Goal: Task Accomplishment & Management: Use online tool/utility

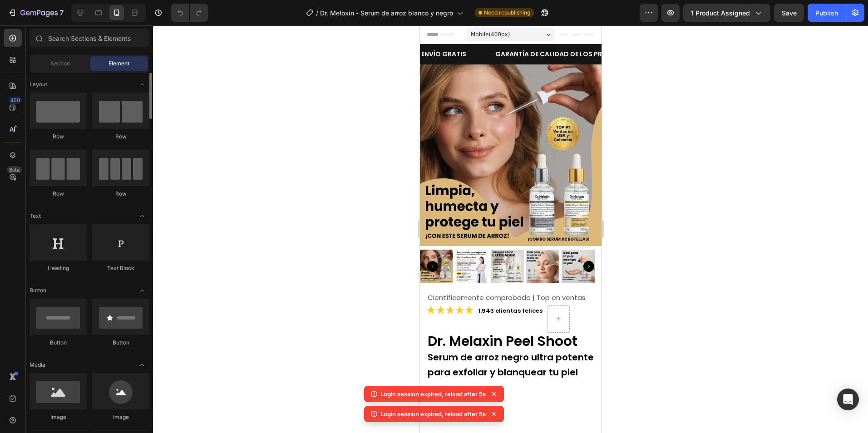
scroll to position [91, 0]
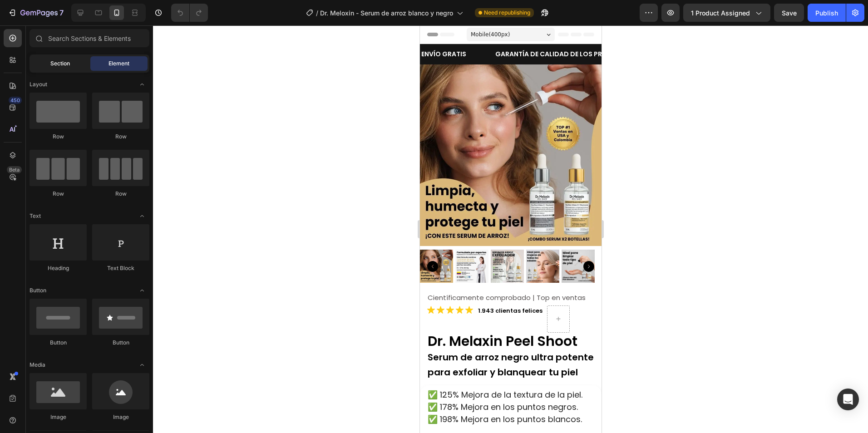
click at [58, 65] on span "Section" at bounding box center [60, 63] width 20 height 8
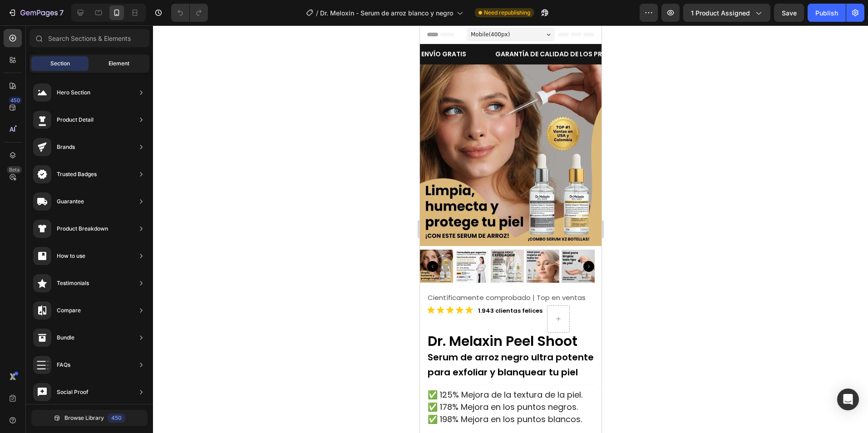
click at [107, 64] on div "Element" at bounding box center [118, 63] width 57 height 15
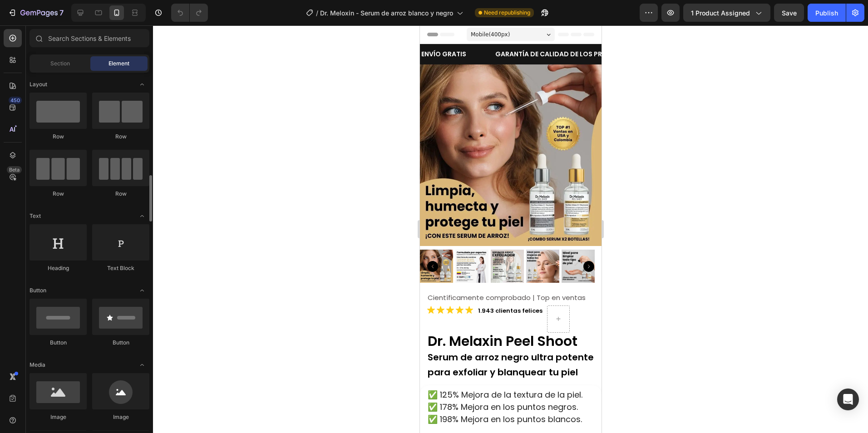
scroll to position [91, 0]
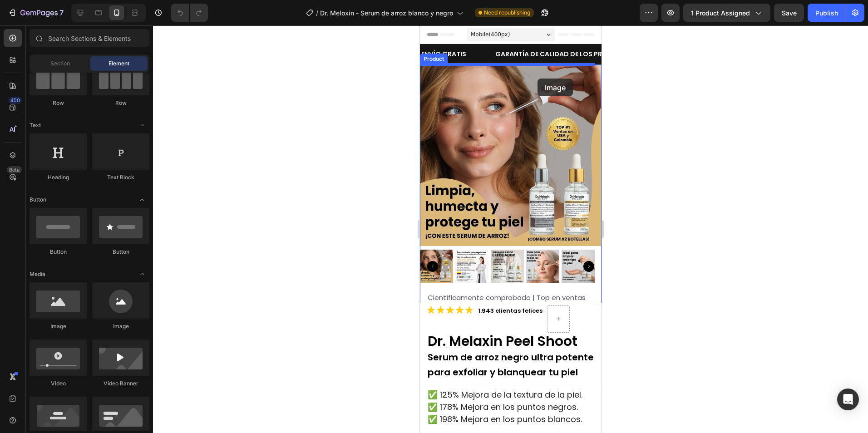
drag, startPoint x: 480, startPoint y: 317, endPoint x: 537, endPoint y: 78, distance: 245.5
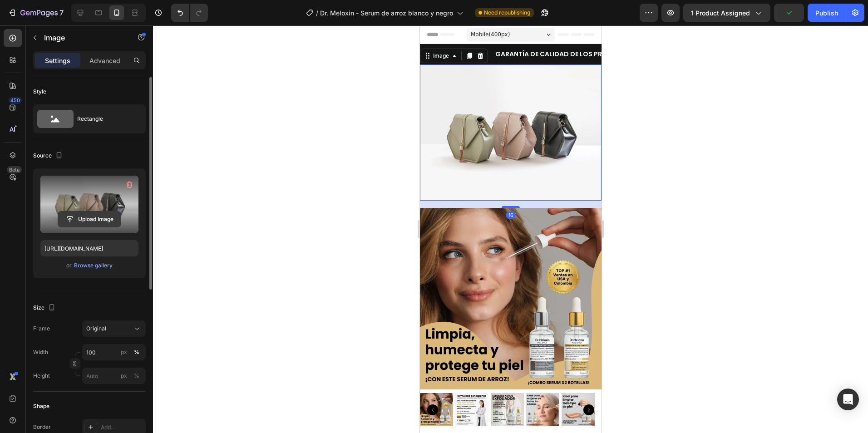
click at [83, 225] on input "file" at bounding box center [89, 219] width 63 height 15
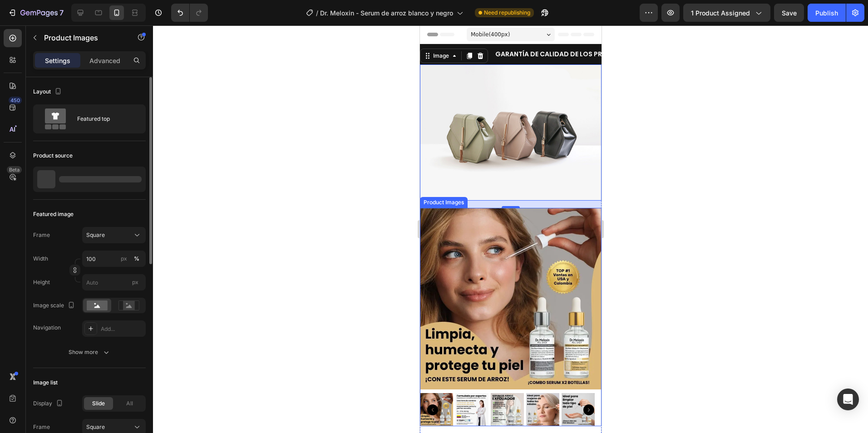
click at [559, 303] on img at bounding box center [511, 299] width 182 height 182
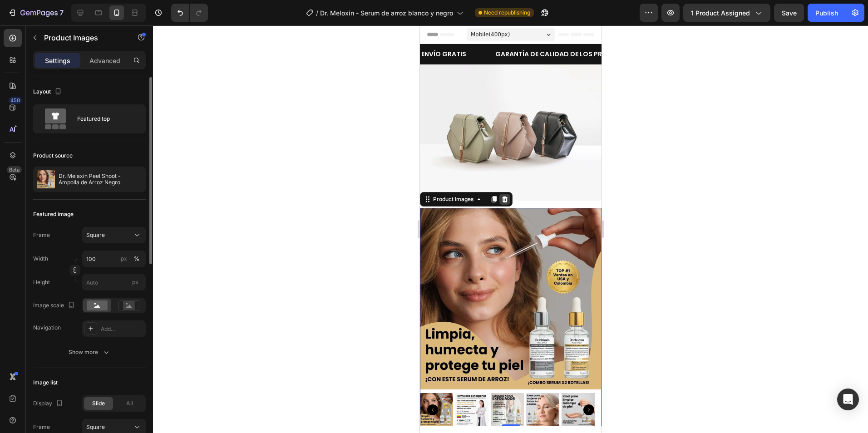
click at [507, 198] on div at bounding box center [504, 199] width 11 height 11
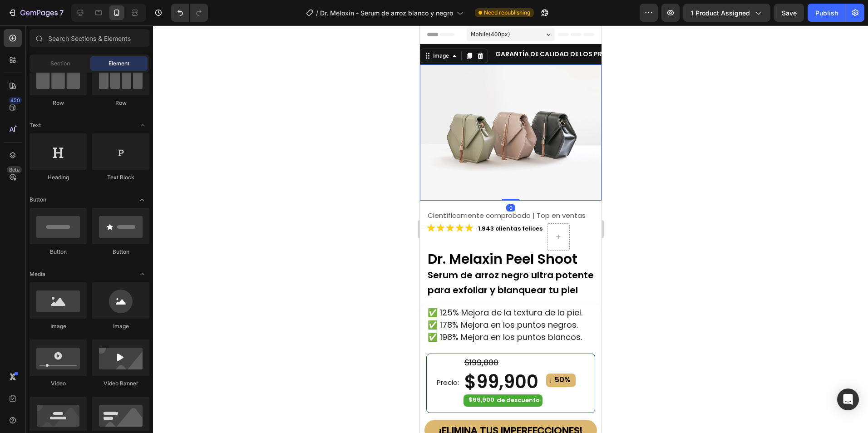
click at [502, 88] on img at bounding box center [511, 132] width 182 height 136
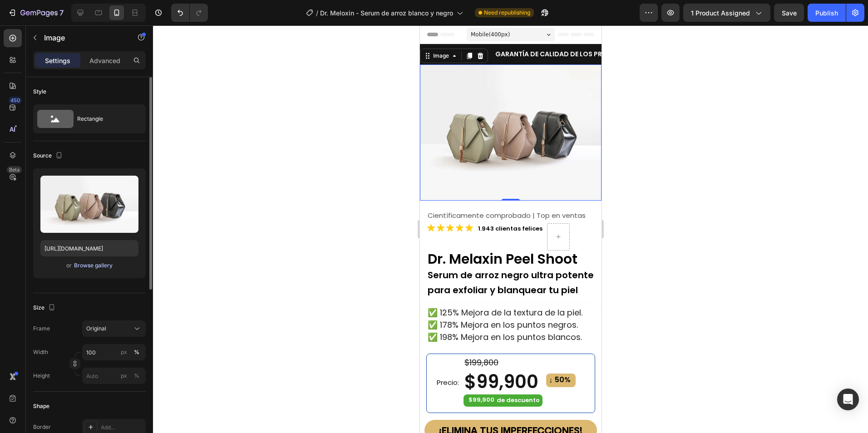
click at [84, 266] on div "Browse gallery" at bounding box center [93, 266] width 39 height 8
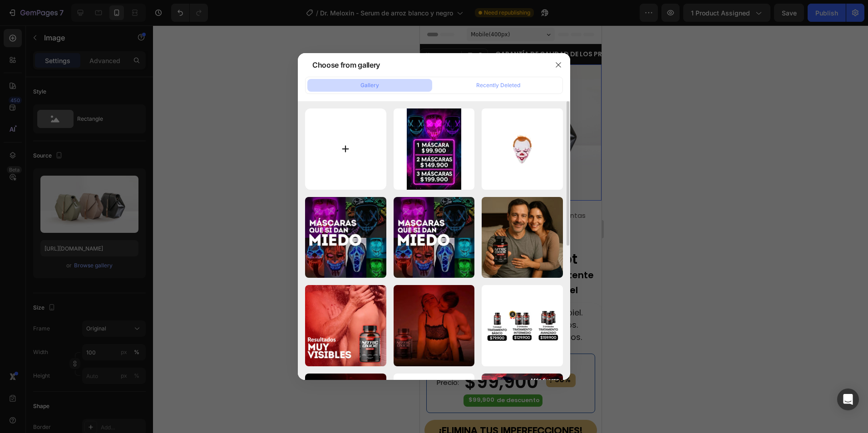
click at [346, 148] on input "file" at bounding box center [345, 149] width 81 height 81
type input "C:\fakepath\800X800 Dr. Meloxin.webp"
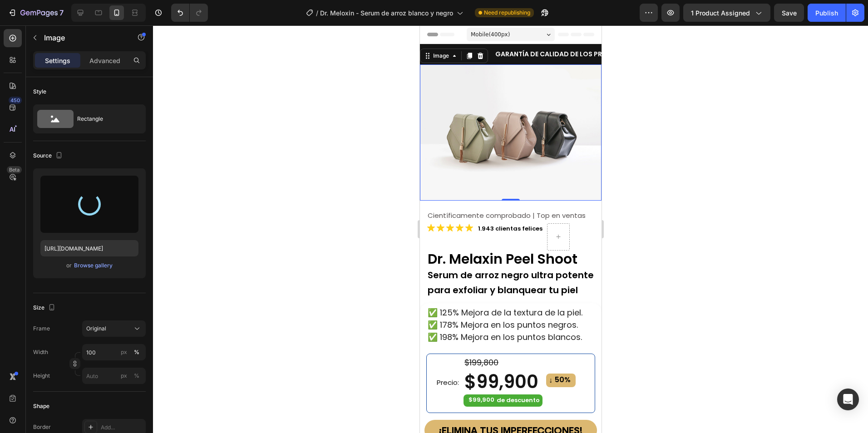
type input "https://cdn.shopify.com/s/files/1/0673/7615/2621/files/gempages_560809544775631…"
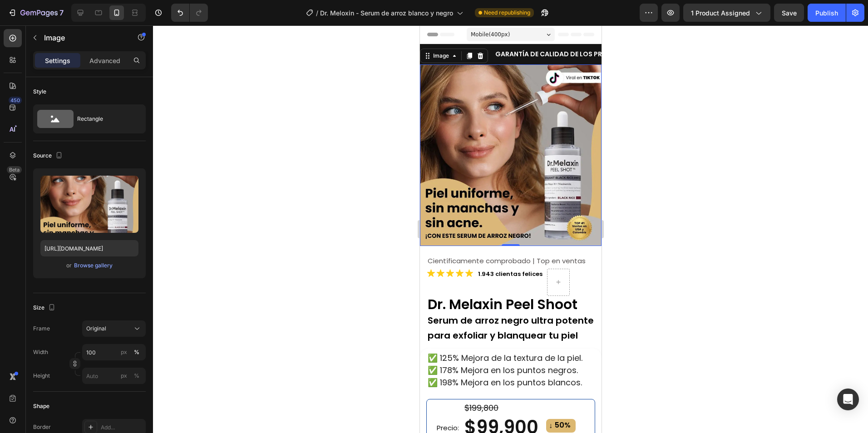
click at [677, 170] on div at bounding box center [510, 229] width 715 height 408
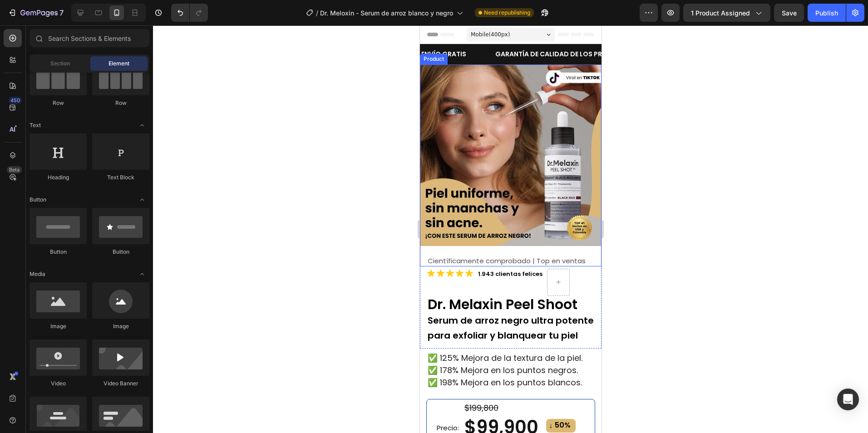
scroll to position [45, 0]
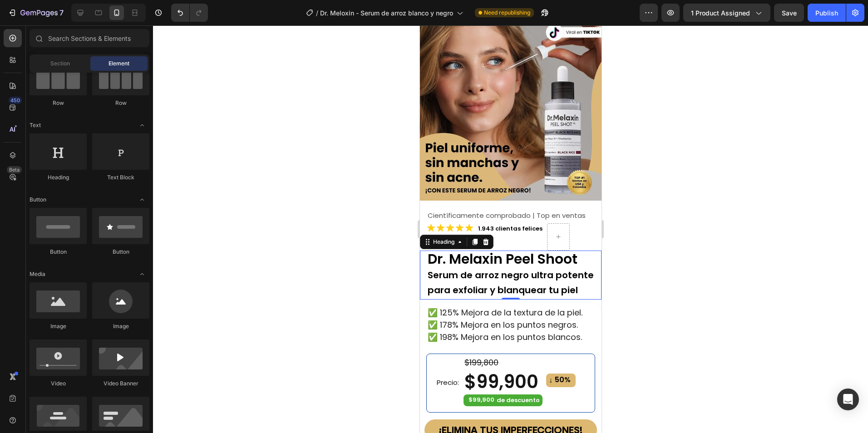
click at [480, 269] on span "Serum de arroz negro ultra potente para exfoliar y blanquear tu piel" at bounding box center [510, 283] width 166 height 28
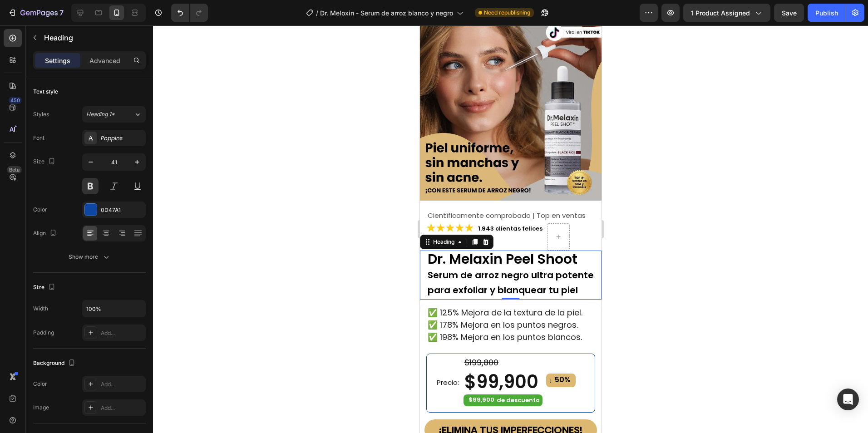
scroll to position [91, 0]
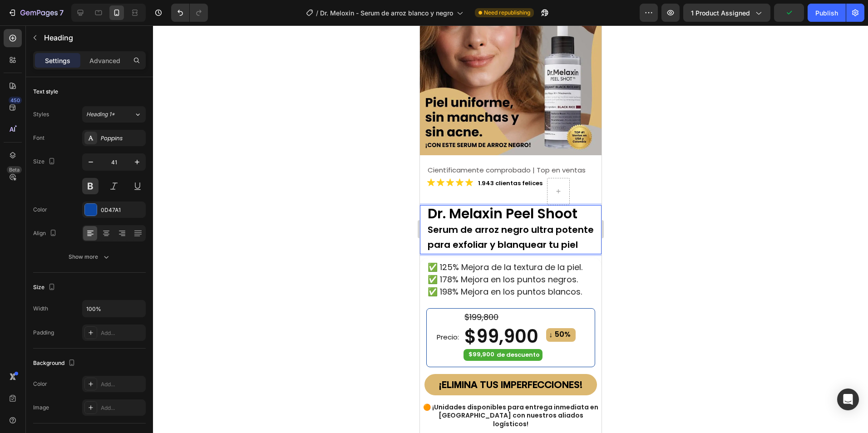
click at [575, 231] on p "Dr. Melaxin Peel Shoot Serum de arroz negro ultra potente para exfoliar y blanq…" at bounding box center [513, 228] width 173 height 45
click at [551, 266] on span "✅ 125% Mejora de la textura de la piel." at bounding box center [504, 267] width 155 height 11
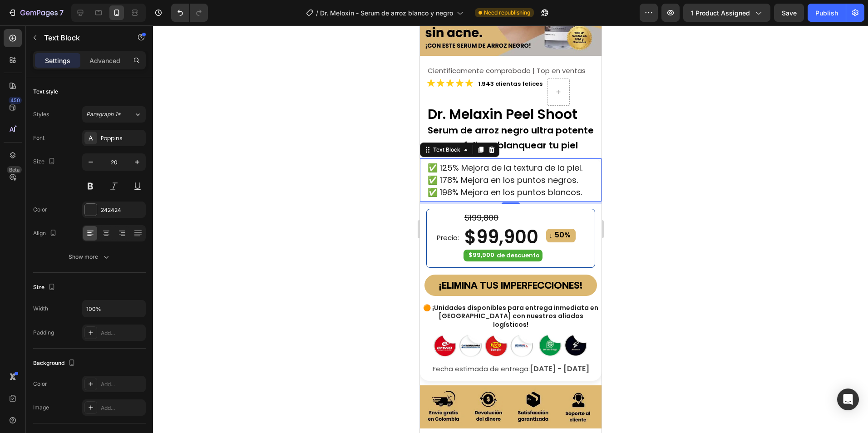
scroll to position [227, 0]
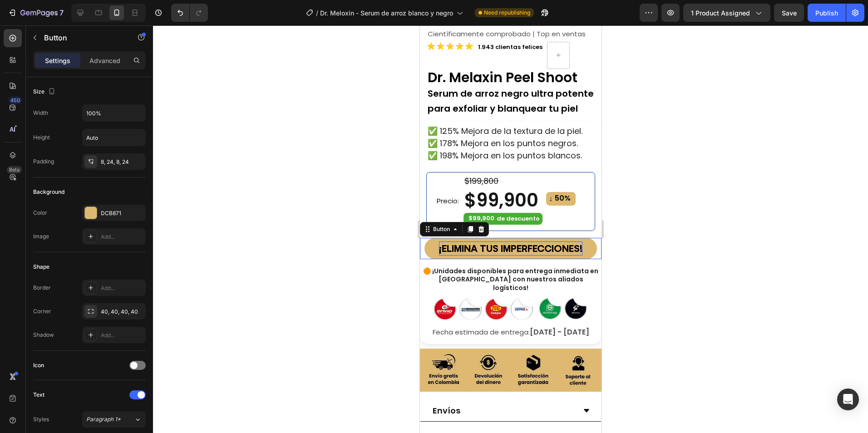
click at [554, 243] on p "¡ELIMINA TUS IMPERFECCIONES!" at bounding box center [510, 249] width 143 height 14
click at [587, 243] on button "¡ELIMINA TUS IMPERFECCIONES!" at bounding box center [510, 248] width 173 height 21
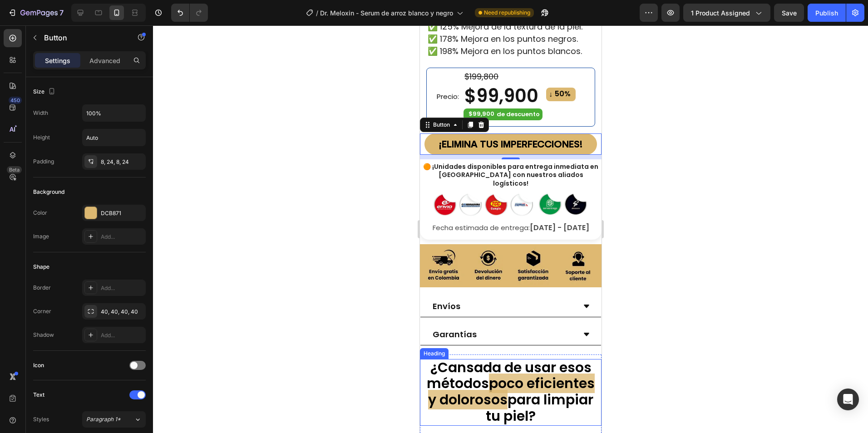
scroll to position [499, 0]
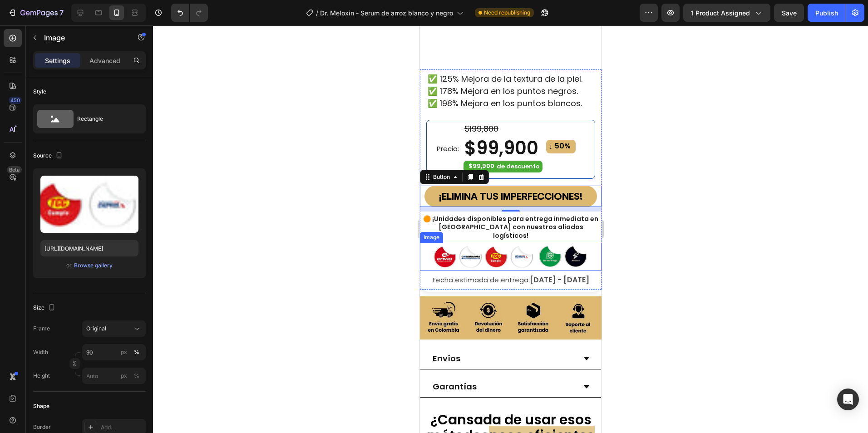
click at [521, 249] on img at bounding box center [510, 257] width 163 height 28
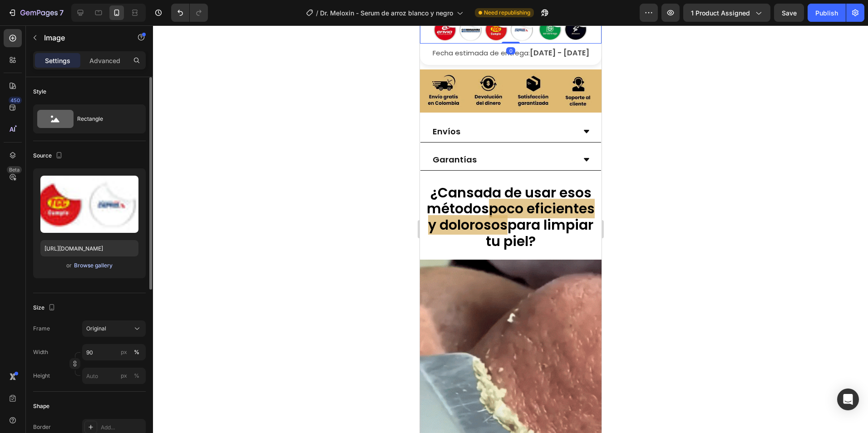
click at [93, 266] on div "Browse gallery" at bounding box center [93, 266] width 39 height 8
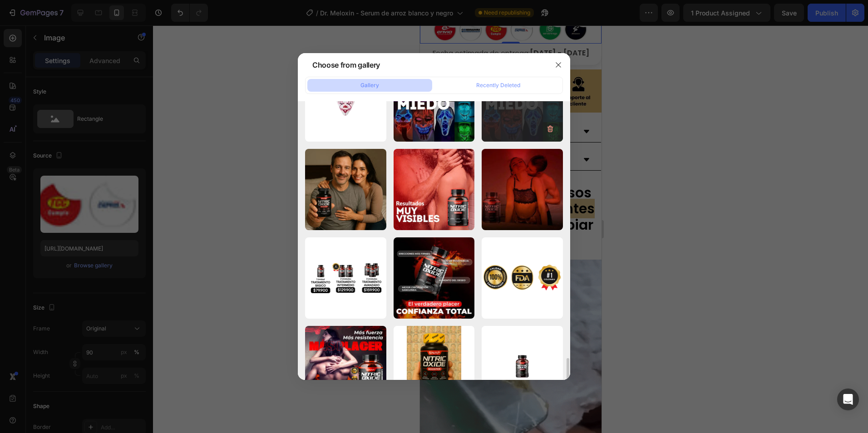
scroll to position [259, 0]
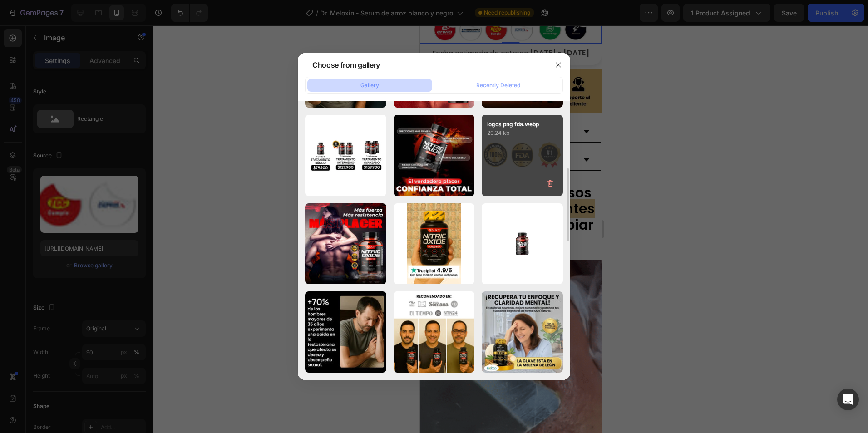
click at [539, 151] on div "logos png fda.webp 29.24 kb" at bounding box center [522, 155] width 81 height 81
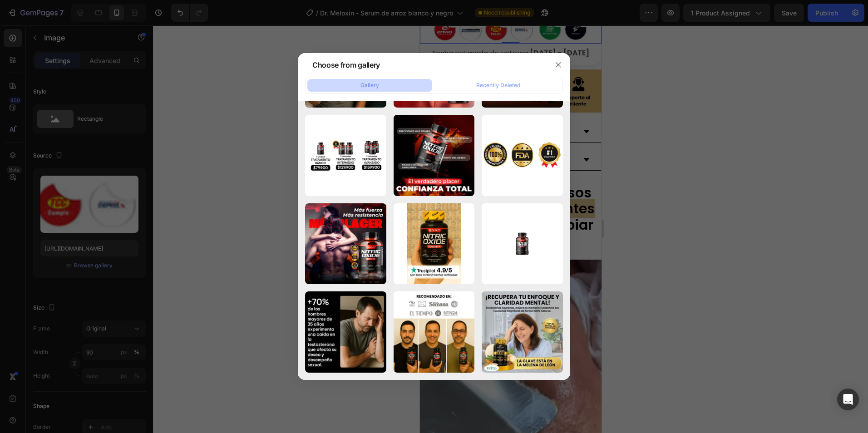
type input "https://cdn.shopify.com/s/files/1/0673/7615/2621/files/gempages_560809544775631…"
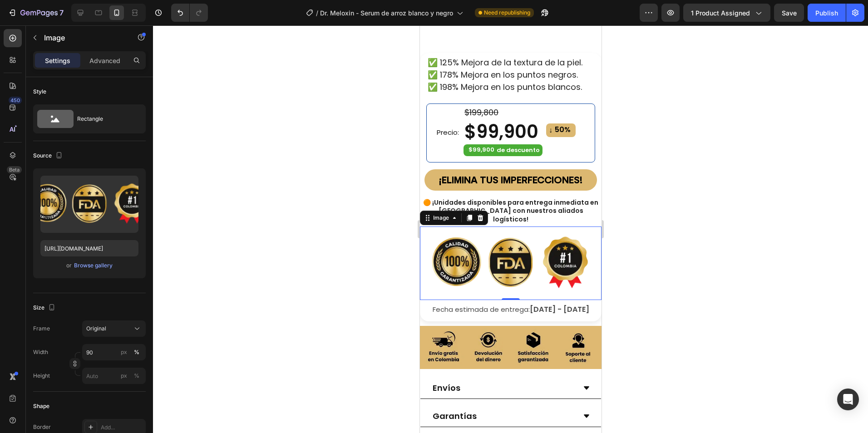
scroll to position [499, 0]
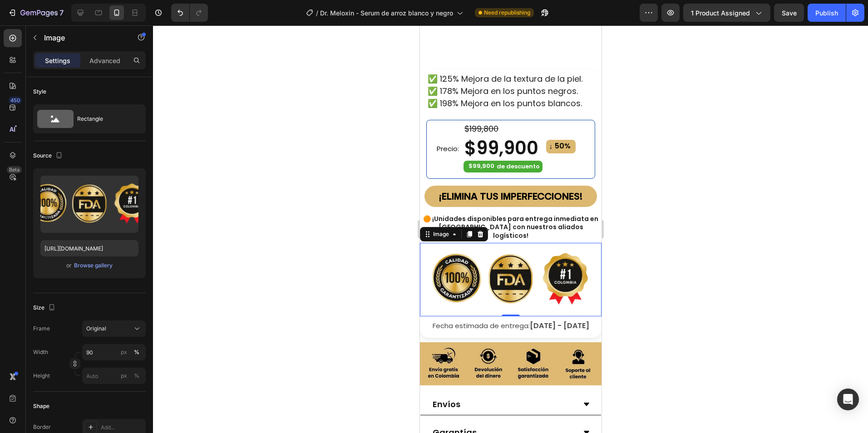
click at [658, 245] on div at bounding box center [510, 229] width 715 height 408
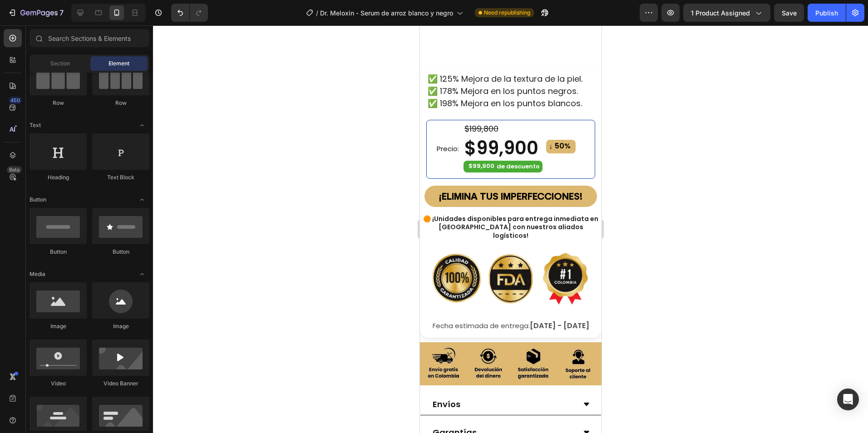
scroll to position [545, 0]
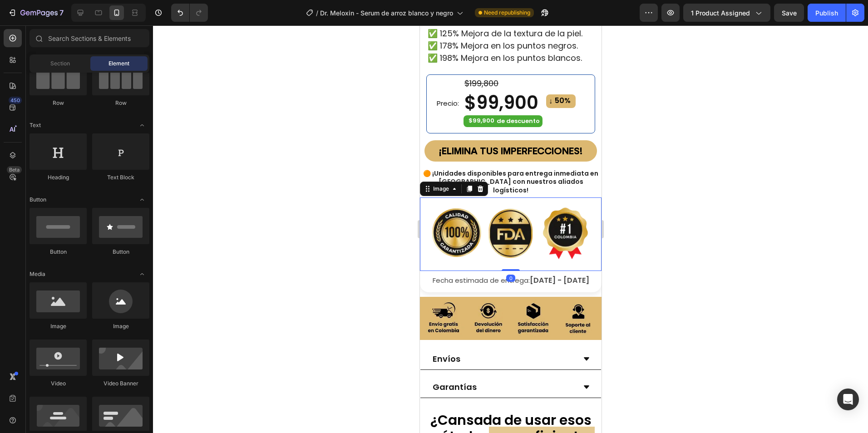
click at [528, 224] on img at bounding box center [510, 234] width 163 height 74
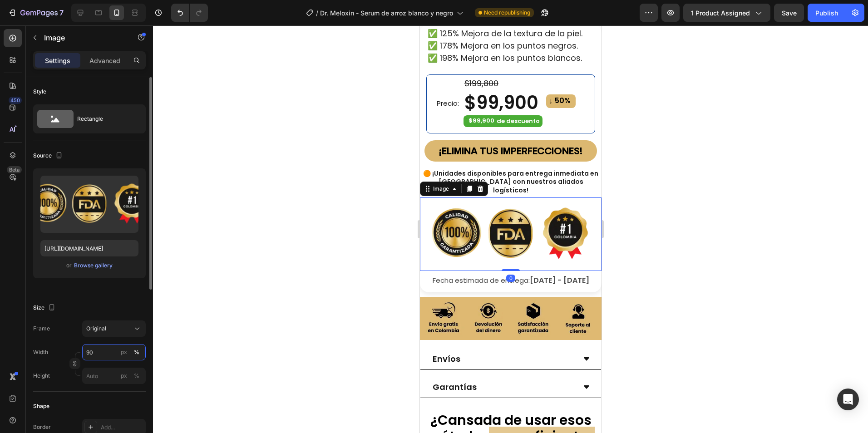
click at [97, 353] on input "90" at bounding box center [114, 352] width 64 height 16
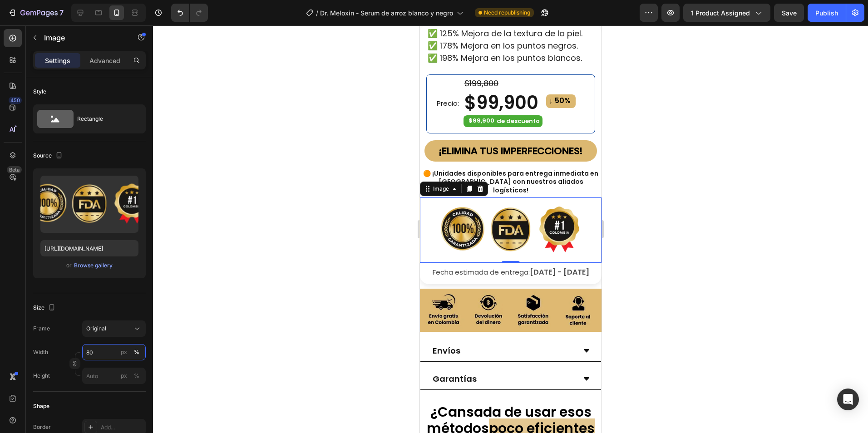
type input "80"
click at [711, 259] on div at bounding box center [510, 229] width 715 height 408
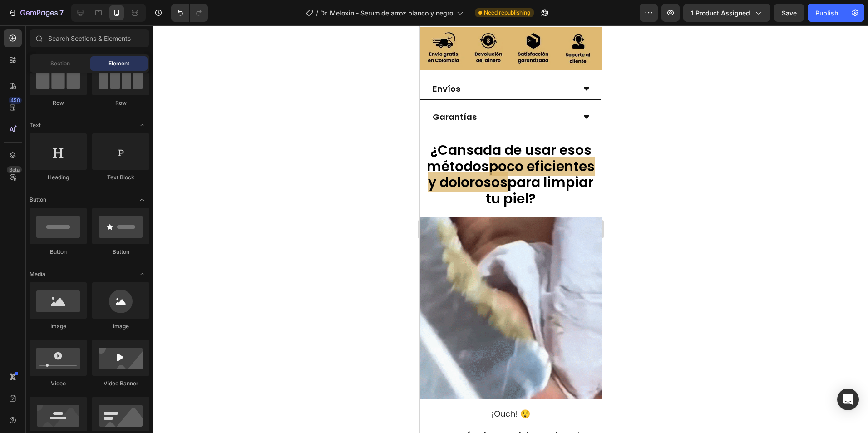
scroll to position [590, 0]
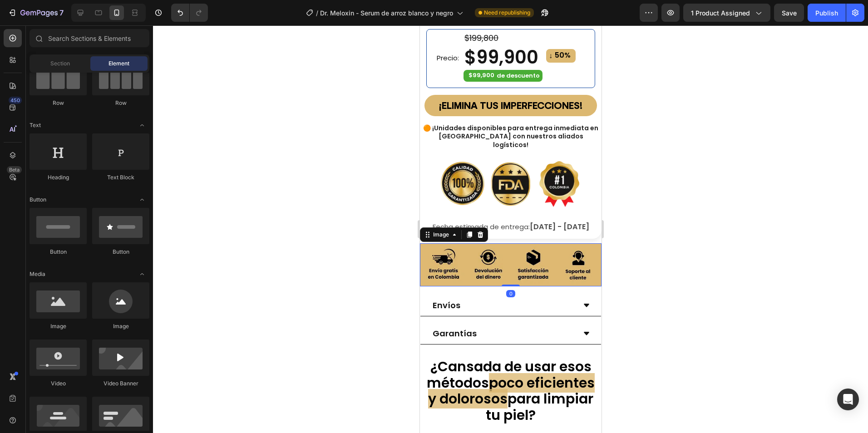
click at [547, 250] on img at bounding box center [511, 264] width 182 height 43
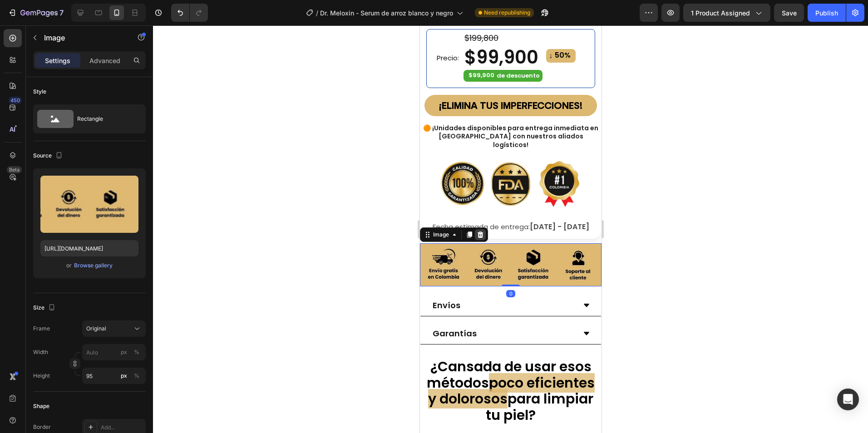
click at [479, 232] on icon at bounding box center [480, 235] width 6 height 6
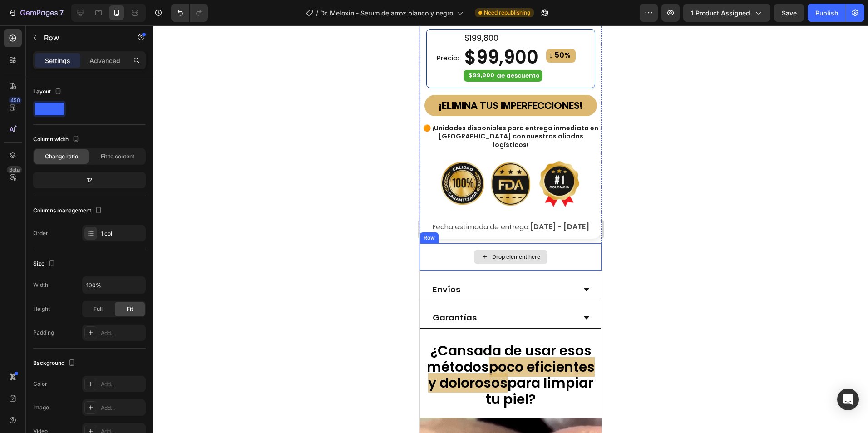
click at [553, 247] on div "Drop element here" at bounding box center [511, 256] width 182 height 27
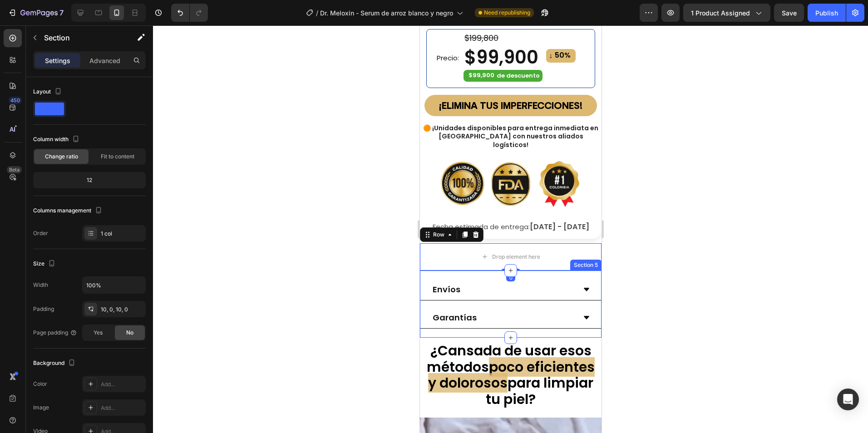
click at [534, 271] on div "Envíos Garantías Accordion Section 5" at bounding box center [511, 304] width 182 height 67
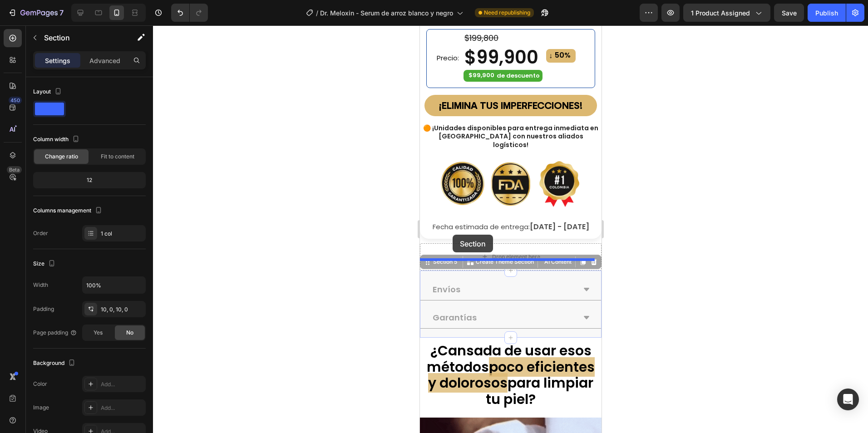
drag, startPoint x: 434, startPoint y: 254, endPoint x: 452, endPoint y: 235, distance: 26.4
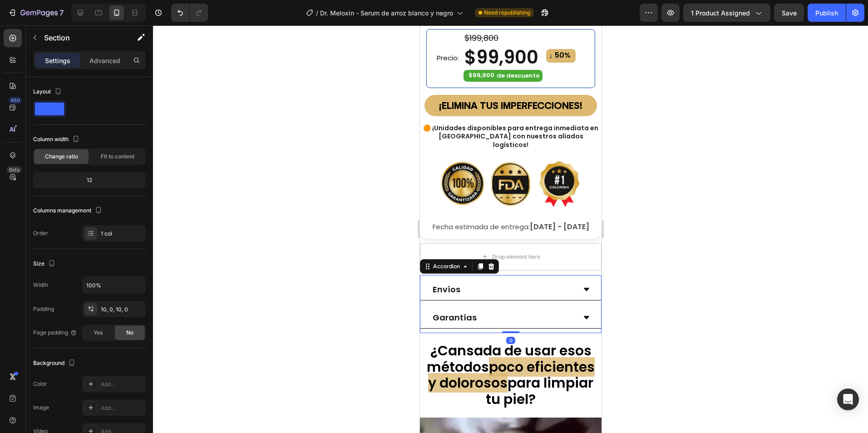
click at [438, 275] on div "Envíos Garantías Accordion 0" at bounding box center [511, 304] width 182 height 58
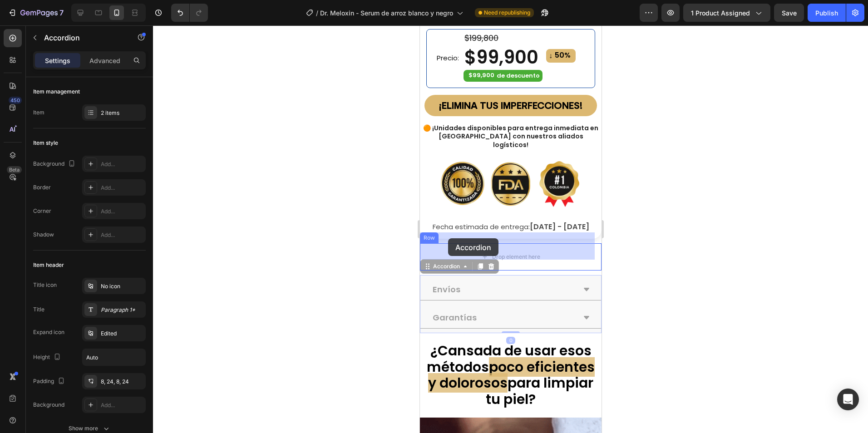
drag, startPoint x: 430, startPoint y: 258, endPoint x: 448, endPoint y: 238, distance: 26.4
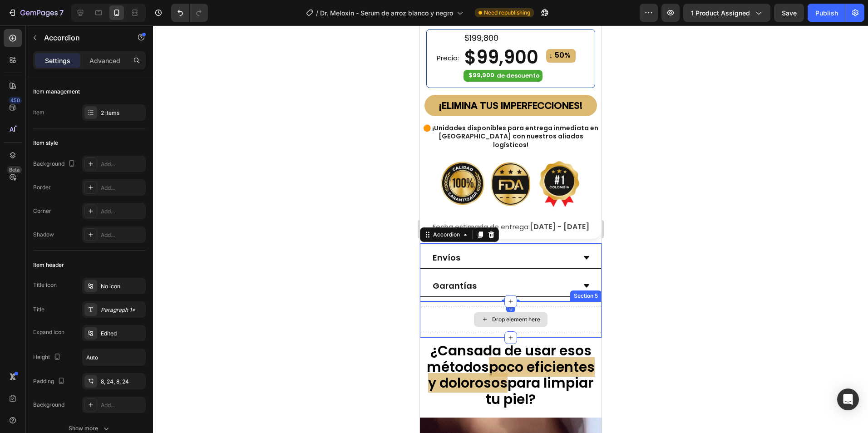
click at [567, 306] on div "Drop element here" at bounding box center [511, 319] width 182 height 27
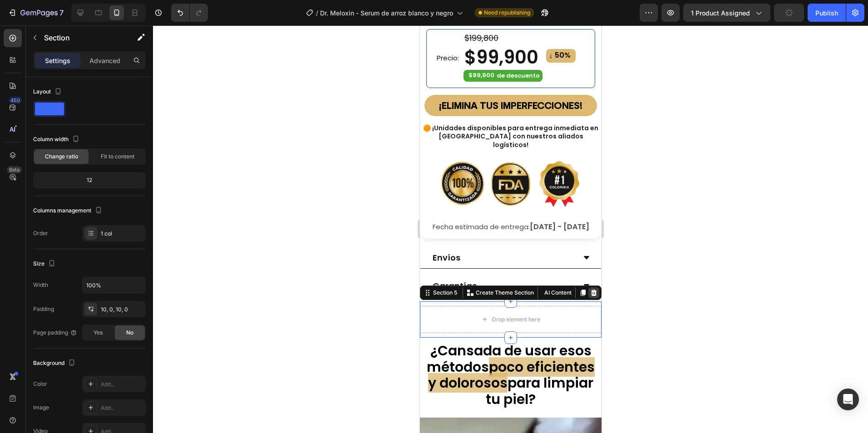
click at [591, 290] on icon at bounding box center [594, 293] width 6 height 6
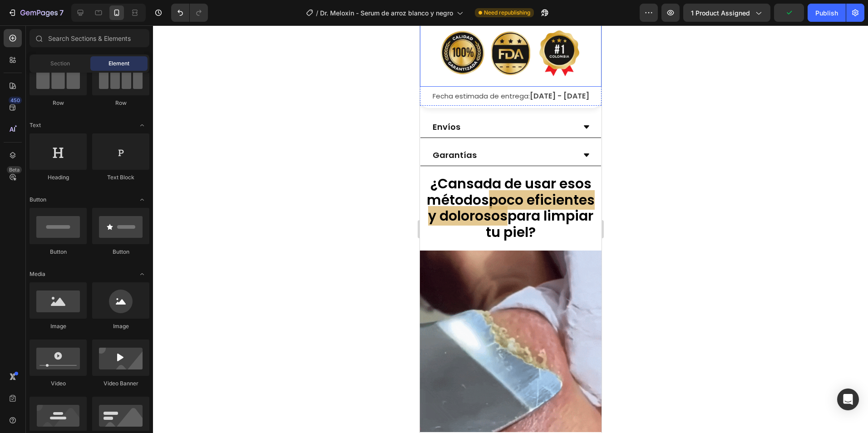
scroll to position [726, 0]
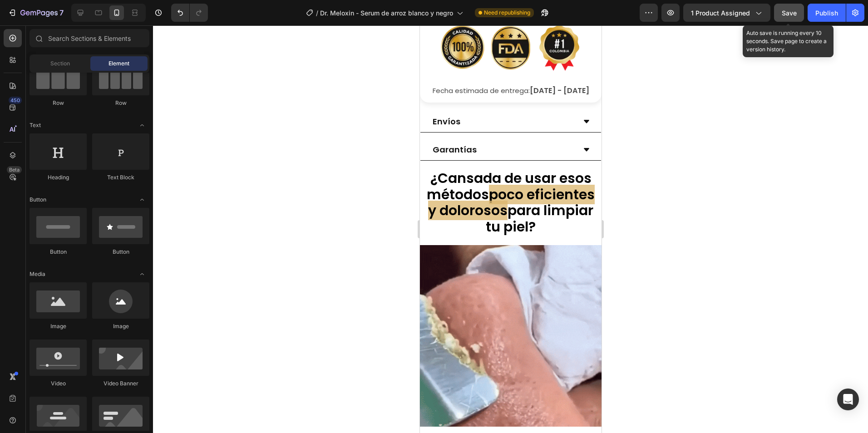
click at [790, 17] on div "Save" at bounding box center [789, 13] width 15 height 10
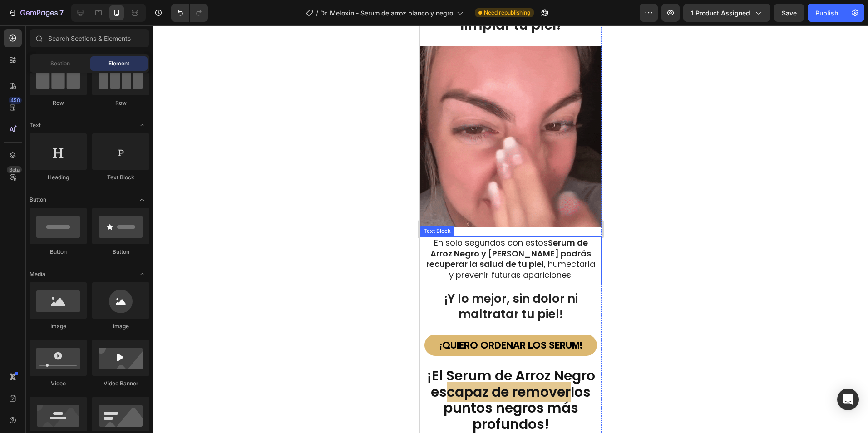
scroll to position [1317, 0]
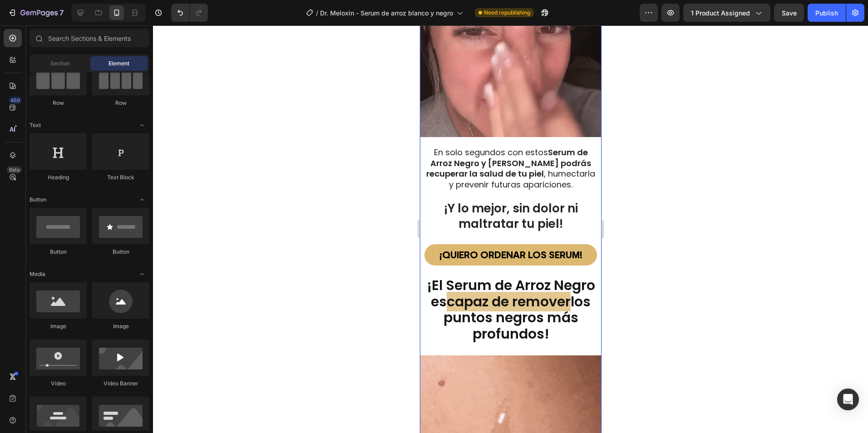
click at [523, 131] on div "¿Cansada de usar esos métodos poco eficientes y dolorosos para limpiar tu piel?…" at bounding box center [511, 418] width 182 height 1698
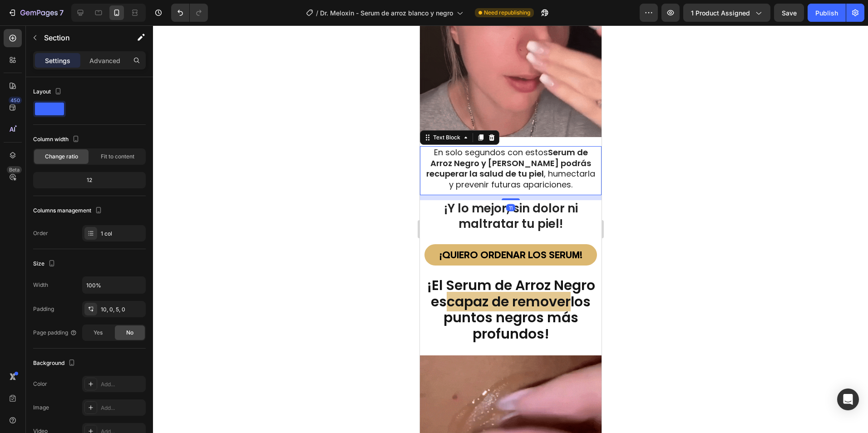
click at [494, 151] on strong "Serum de Arroz Negro y Arroz Blanco podrás recuperar la salud de tu piel" at bounding box center [508, 163] width 165 height 33
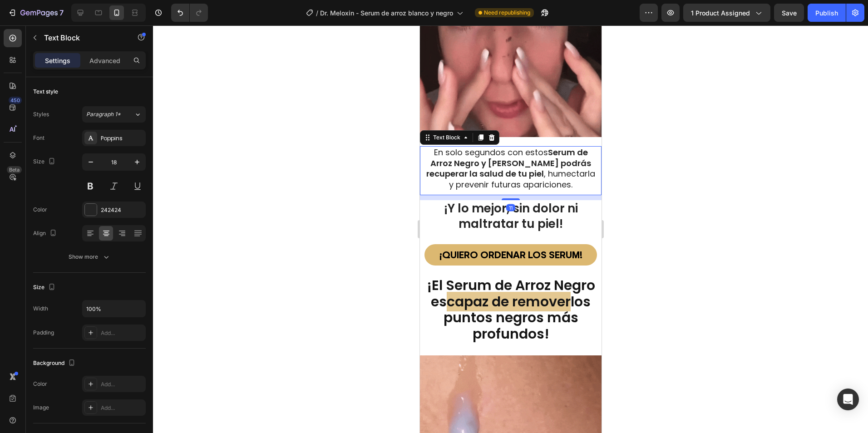
click at [527, 147] on span "En solo segundos con estos Serum de Arroz Negro y Arroz Blanco podrás recuperar…" at bounding box center [510, 168] width 169 height 43
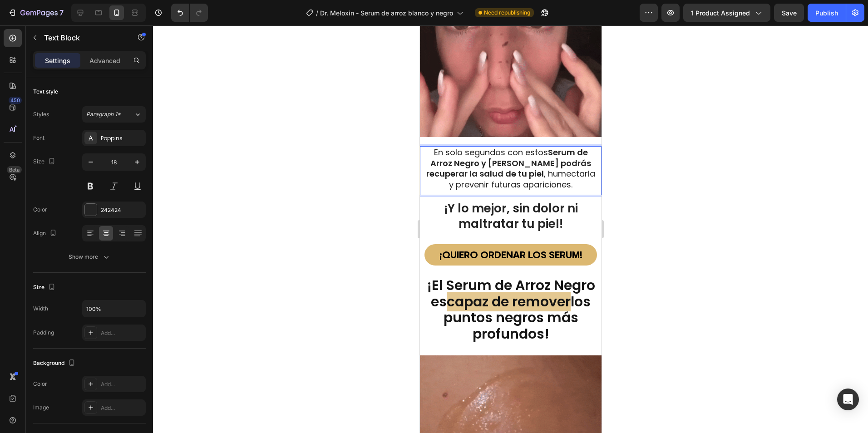
click at [554, 147] on strong "Serum de Arroz Negro y Arroz Blanco podrás recuperar la salud de tu piel" at bounding box center [508, 163] width 165 height 33
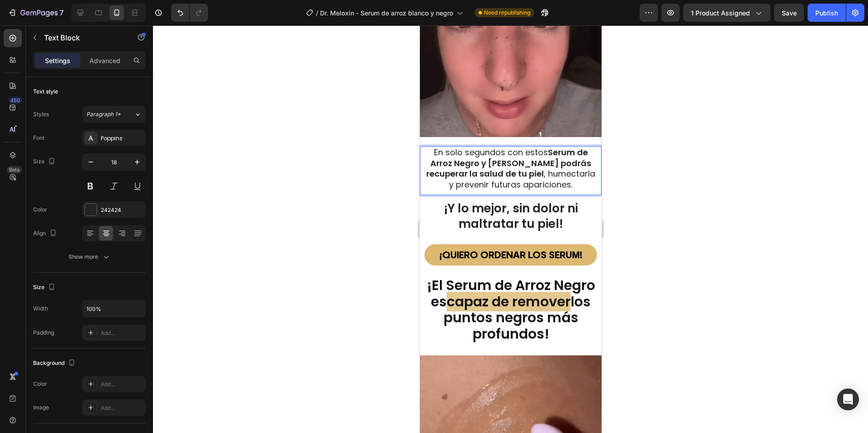
click at [507, 147] on span "En solo segundos con estos Serum de Arroz Negro y Arroz Blanco podrás recuperar…" at bounding box center [510, 168] width 169 height 43
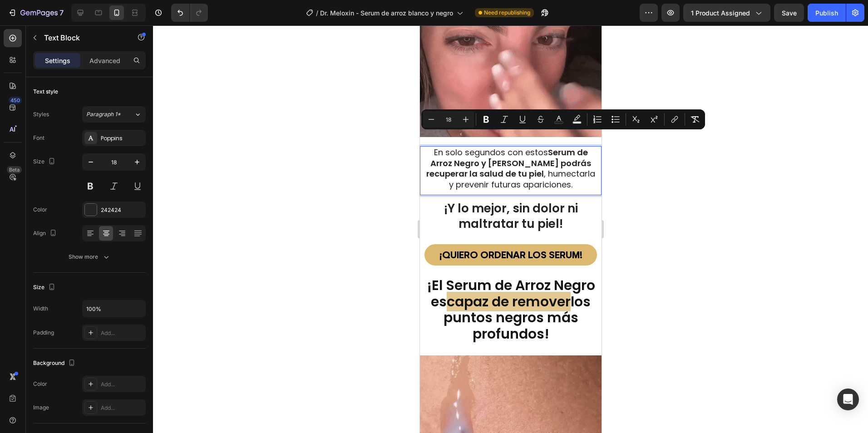
drag, startPoint x: 543, startPoint y: 139, endPoint x: 534, endPoint y: 141, distance: 9.3
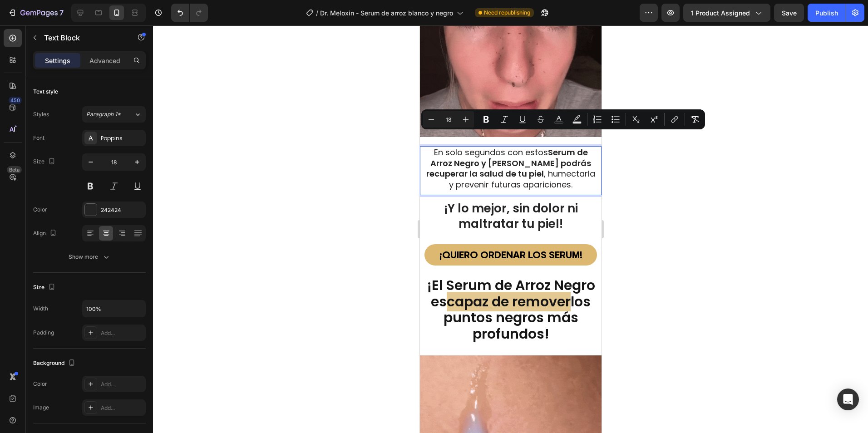
click at [534, 147] on span "En solo segundos con estos Serum de Arroz Negro y Arroz Blanco podrás recuperar…" at bounding box center [510, 168] width 169 height 43
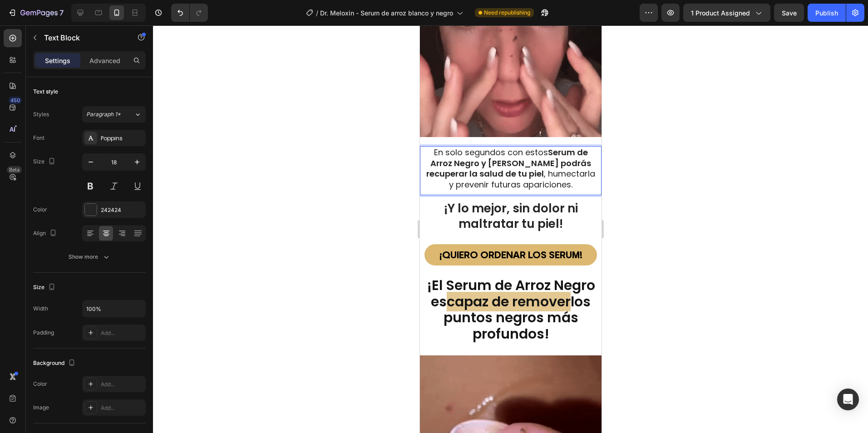
click at [678, 169] on div at bounding box center [510, 229] width 715 height 408
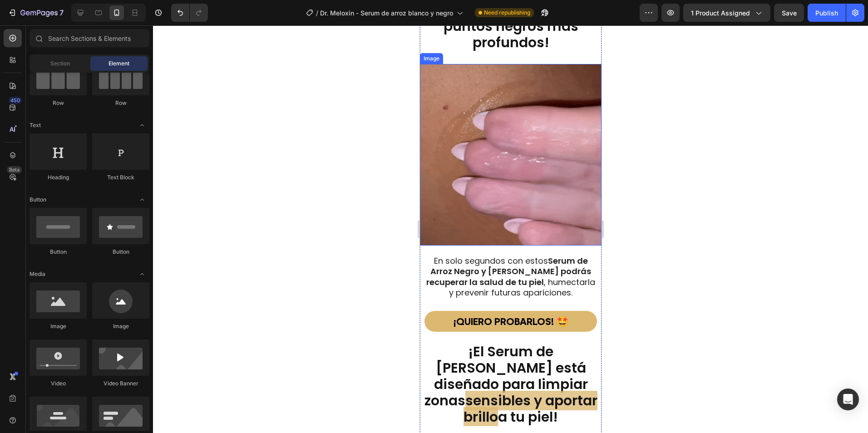
scroll to position [1680, 0]
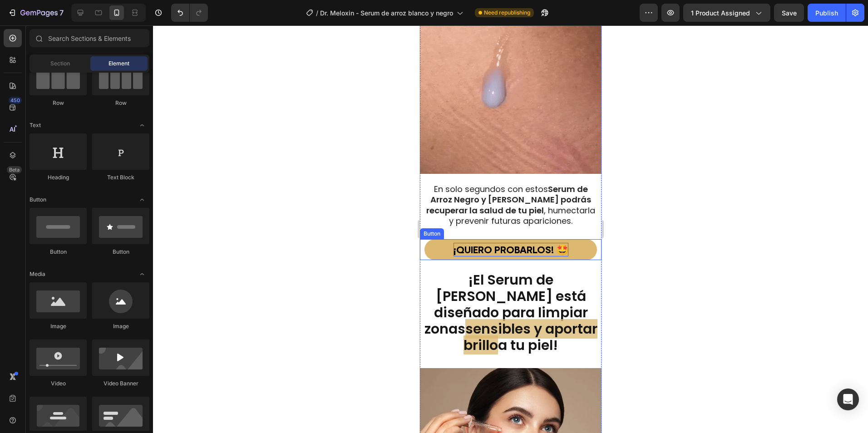
click at [533, 243] on p "¡QUIERO PROBARLOS! 🤩" at bounding box center [510, 250] width 115 height 14
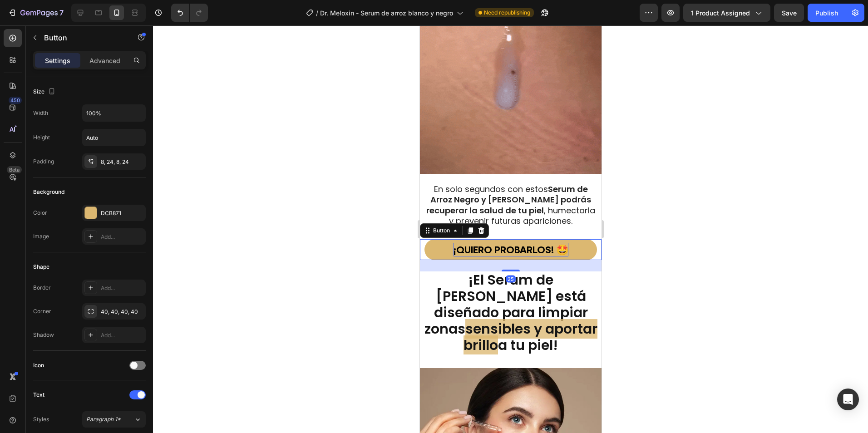
click at [543, 243] on p "¡QUIERO PROBARLOS! 🤩" at bounding box center [510, 250] width 115 height 14
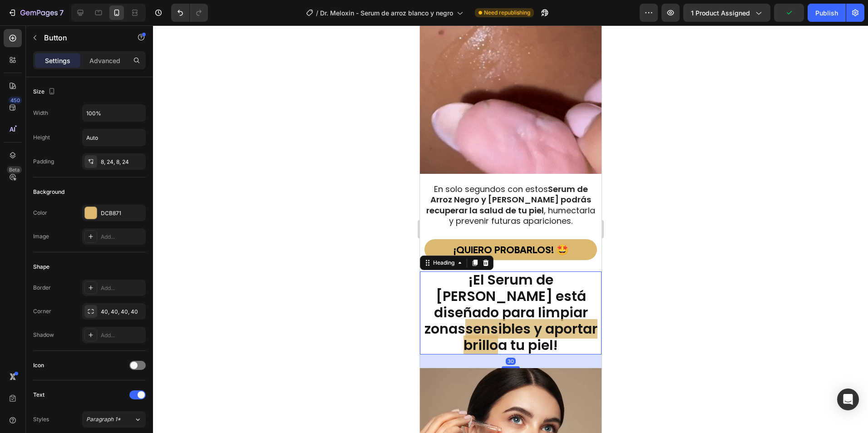
click at [524, 296] on span "¡El Serum de Arroz Blanco está diseñado para limpiar zonas" at bounding box center [505, 304] width 163 height 68
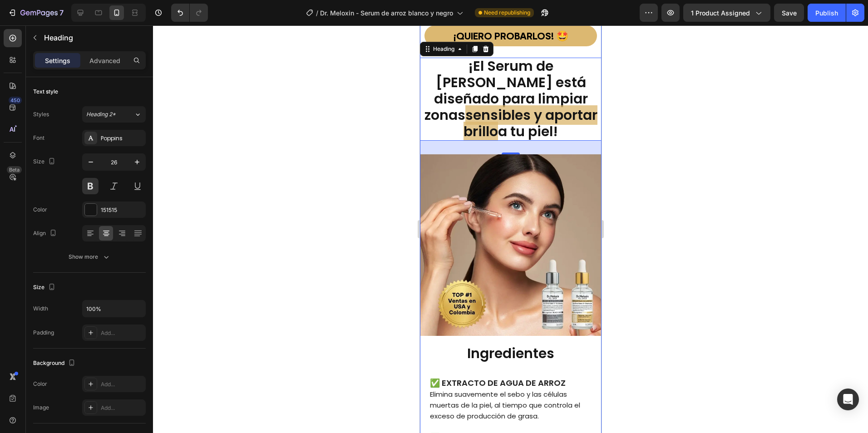
scroll to position [1907, 0]
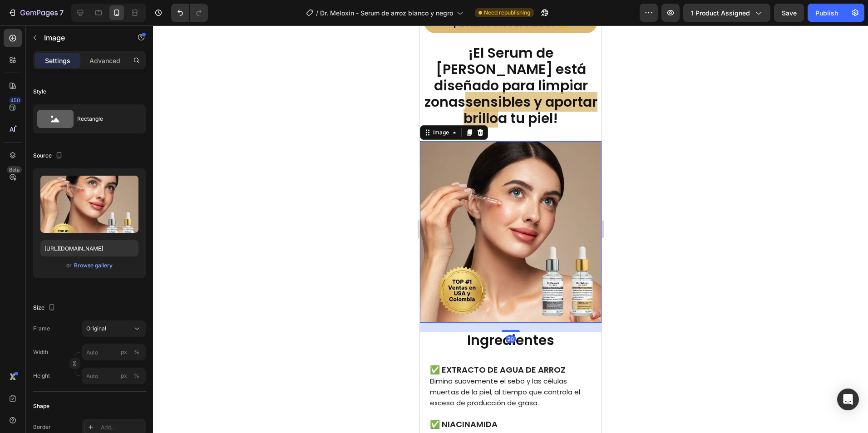
click at [511, 238] on img at bounding box center [511, 232] width 182 height 182
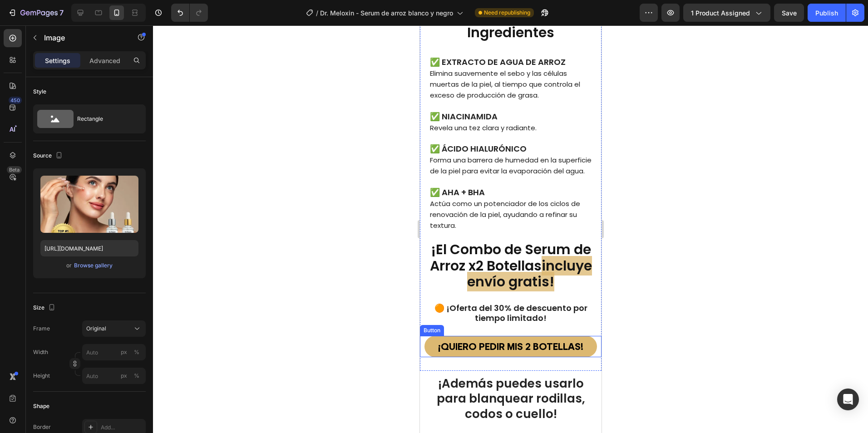
scroll to position [2225, 0]
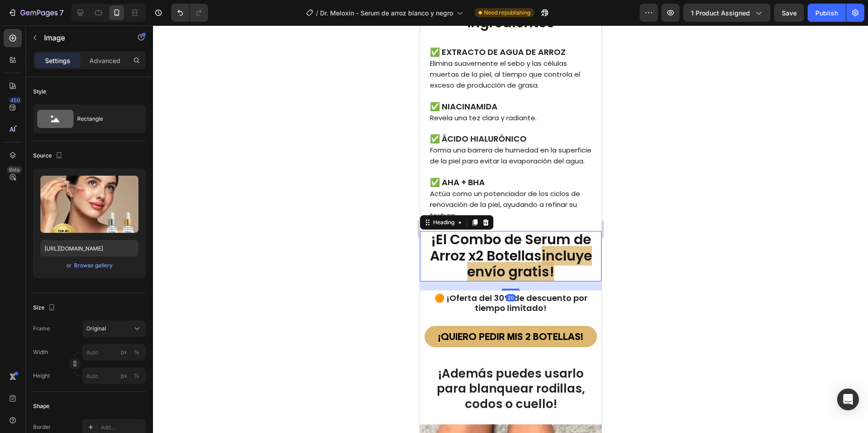
click at [535, 230] on span "¡El Combo de Serum de Arroz x2 Botellas" at bounding box center [509, 248] width 161 height 36
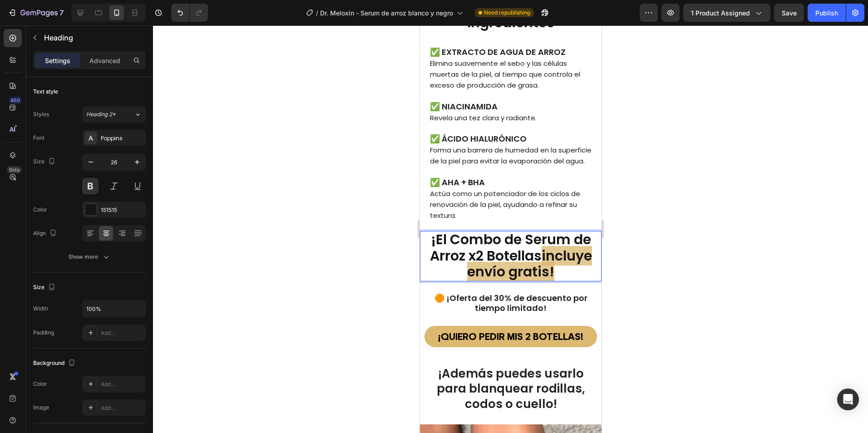
click at [561, 246] on span "incluye envío gratis!" at bounding box center [529, 264] width 125 height 36
click at [474, 239] on span "¡El Combo de Serum de Arroz x2 Botellas" at bounding box center [509, 248] width 161 height 36
click at [432, 230] on span "¡El Combo de Serum de Arroz x2 Botellas" at bounding box center [509, 248] width 161 height 36
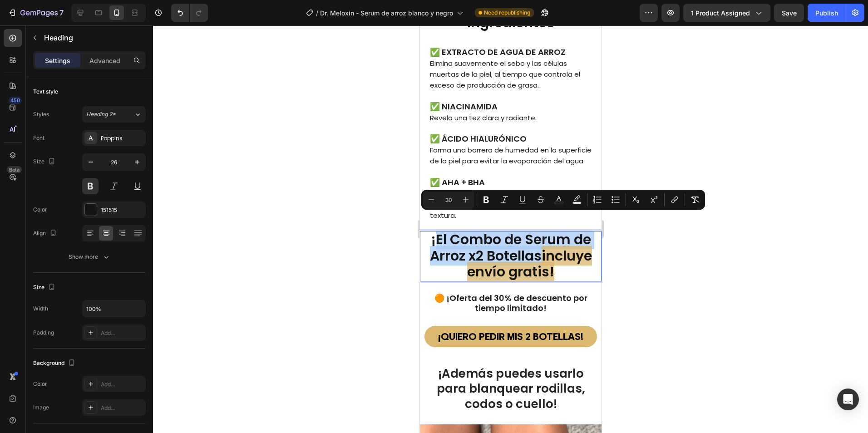
drag, startPoint x: 432, startPoint y: 226, endPoint x: 534, endPoint y: 235, distance: 102.1
click at [534, 235] on span "¡El Combo de Serum de Arroz x2 Botellas" at bounding box center [509, 248] width 161 height 36
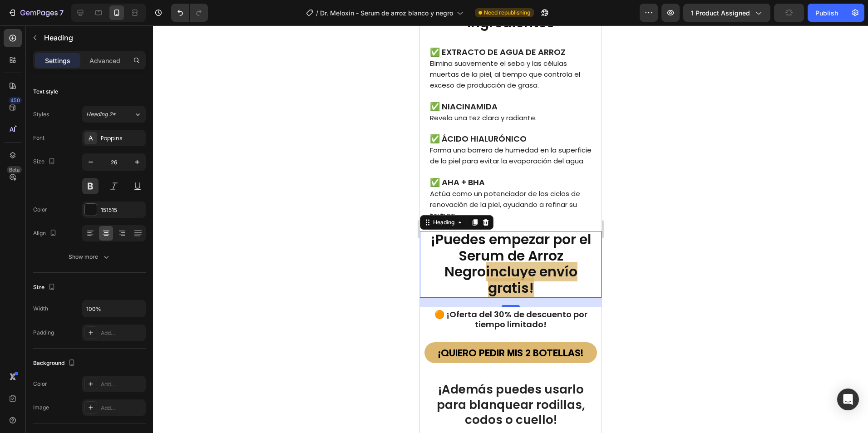
click at [691, 217] on div at bounding box center [510, 229] width 715 height 408
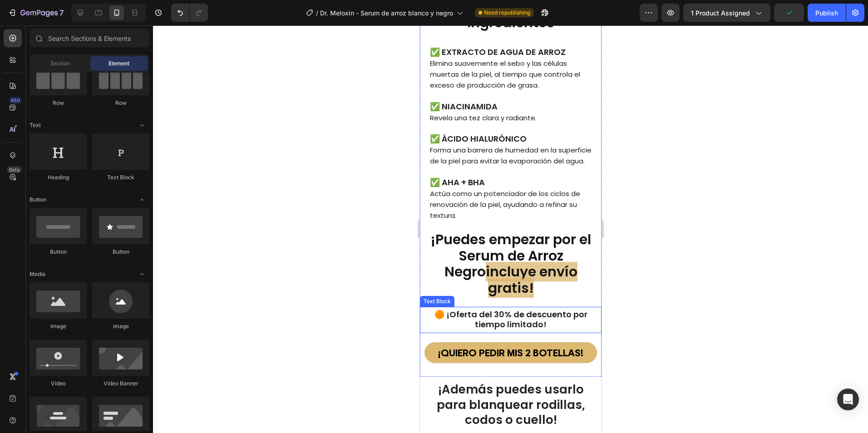
click at [550, 310] on p "🟠 ¡Oferta del 30% de descuento por tiempo limitado!" at bounding box center [510, 320] width 175 height 20
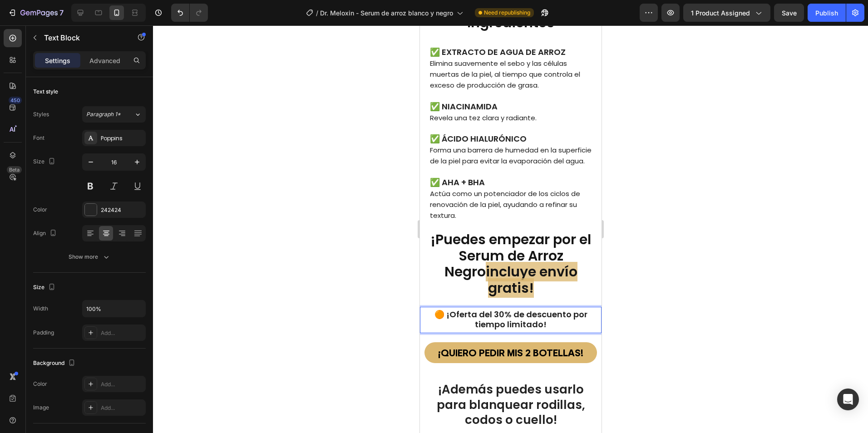
drag, startPoint x: 483, startPoint y: 282, endPoint x: 496, endPoint y: 280, distance: 13.4
click at [484, 309] on strong "🟠 ¡Oferta del 30% de descuento por tiempo limitado!" at bounding box center [510, 319] width 153 height 21
click at [498, 309] on strong "🟠 ¡Oferta del 30% de descuento por tiempo limitado!" at bounding box center [510, 319] width 153 height 21
click at [492, 309] on strong "🟠 ¡Oferta del 30% de descuento por tiempo limitado!" at bounding box center [510, 319] width 153 height 21
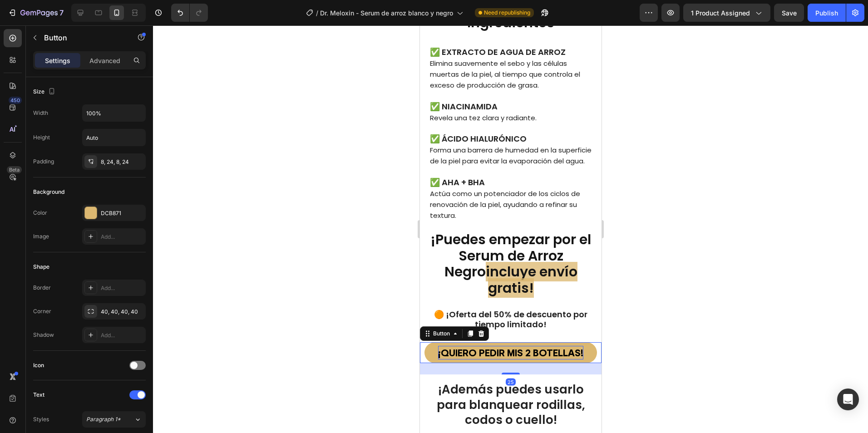
click at [545, 346] on p "¡QUIERO PEDIR MIS 2 BOTELLAS!" at bounding box center [510, 353] width 145 height 14
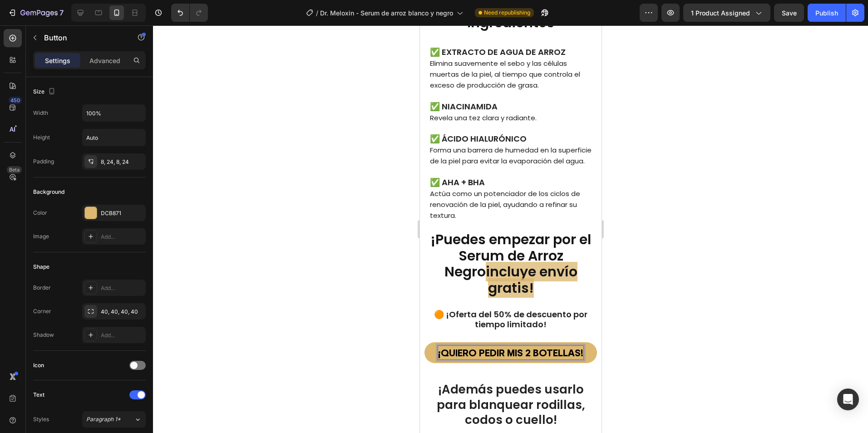
click at [507, 346] on p "¡QUIERO PEDIR MIS 2 BOTELLAS!" at bounding box center [510, 353] width 145 height 14
click at [480, 346] on p "¡QUIERO PEDIR MIS 2 BOTELLAS!" at bounding box center [510, 353] width 145 height 14
click at [535, 346] on p "¡QUIERO PEDIR MIS 2 BOTELLAS!" at bounding box center [510, 353] width 145 height 14
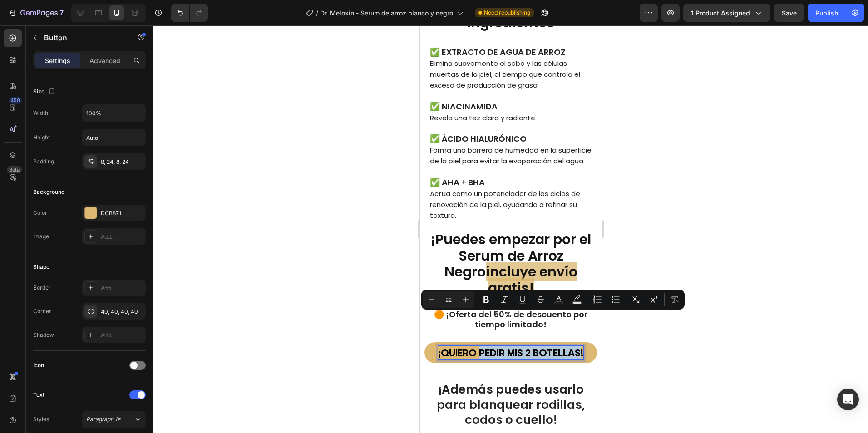
drag, startPoint x: 573, startPoint y: 319, endPoint x: 479, endPoint y: 320, distance: 94.0
click at [479, 346] on p "¡QUIERO PEDIR MIS 2 BOTELLAS!" at bounding box center [510, 353] width 145 height 14
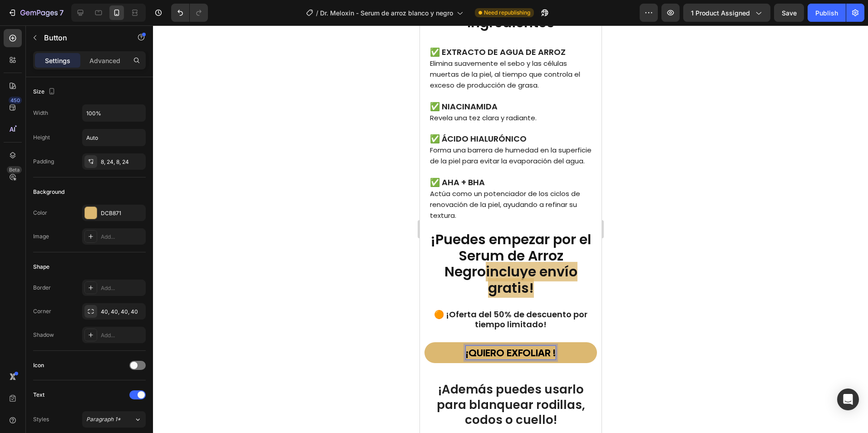
click at [424, 342] on button "¡QUIERO EXFOLIAR !" at bounding box center [510, 352] width 173 height 21
click at [424, 342] on button "¡QUIERO EXFOLIAR MI !" at bounding box center [510, 352] width 173 height 21
click at [664, 259] on div at bounding box center [510, 229] width 715 height 408
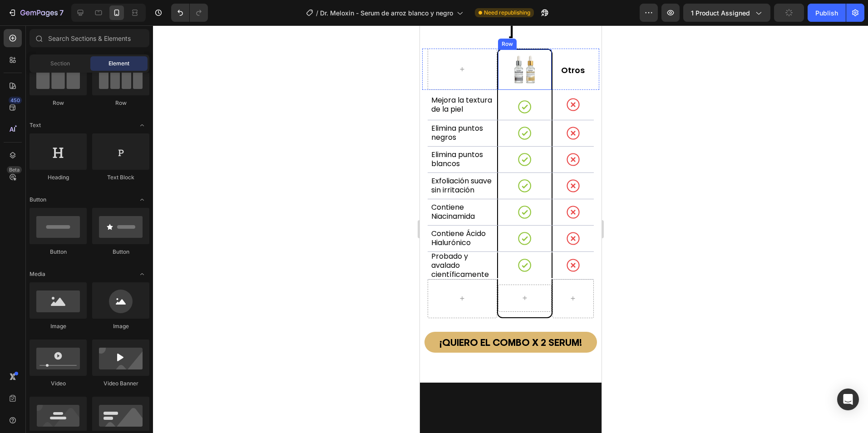
scroll to position [3087, 0]
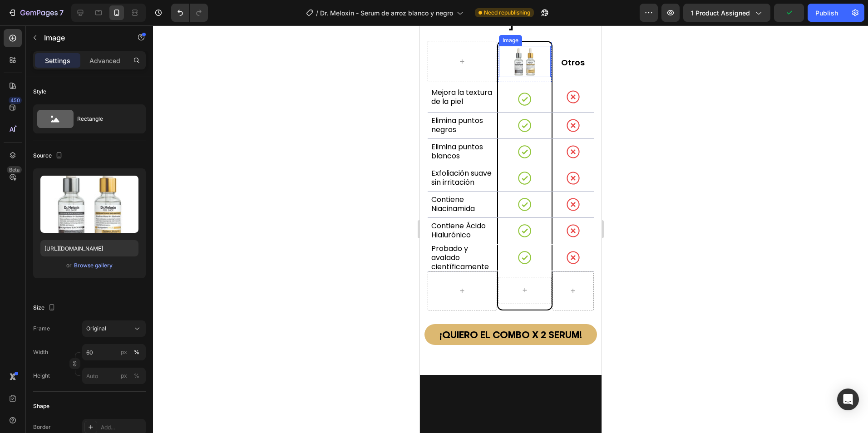
click at [516, 77] on img at bounding box center [523, 61] width 31 height 31
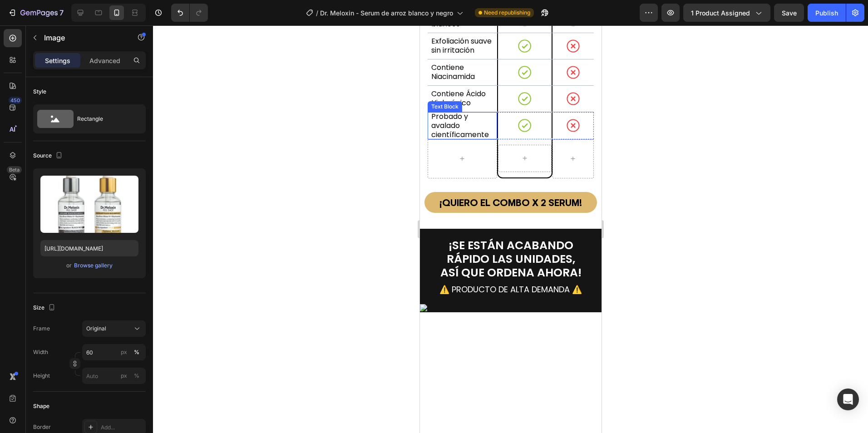
scroll to position [3223, 0]
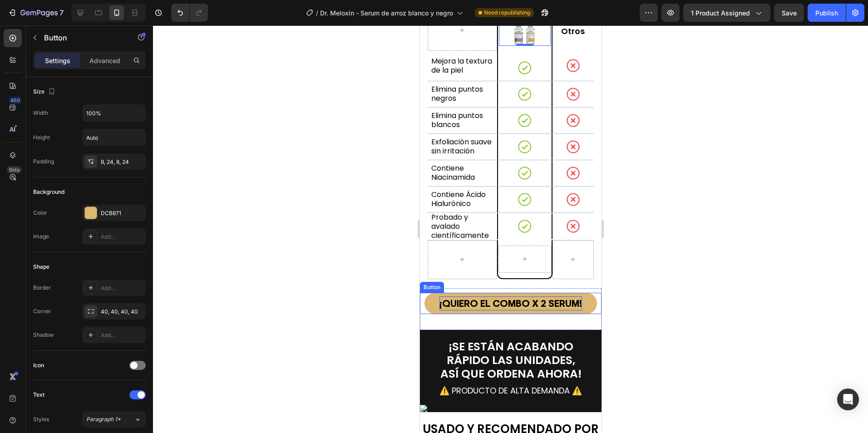
click at [510, 296] on p "¡QUIERO EL COMBO X 2 SERUM!" at bounding box center [510, 303] width 143 height 14
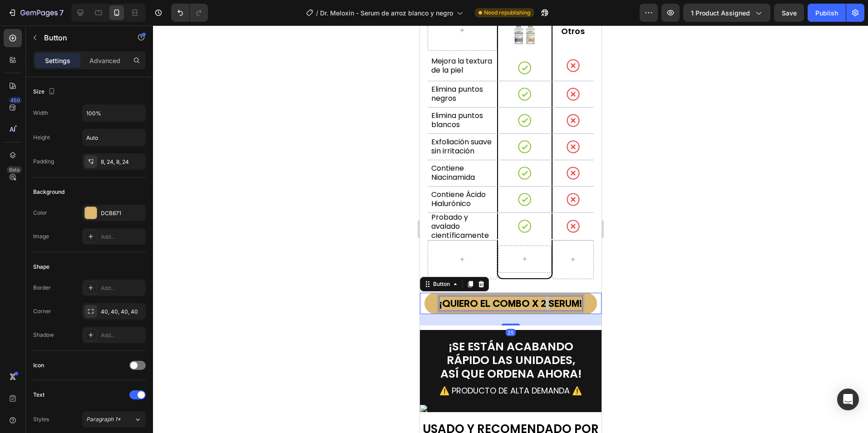
drag, startPoint x: 543, startPoint y: 277, endPoint x: 553, endPoint y: 277, distance: 10.0
click at [542, 296] on p "¡QUIERO EL COMBO X 2 SERUM!" at bounding box center [510, 303] width 143 height 14
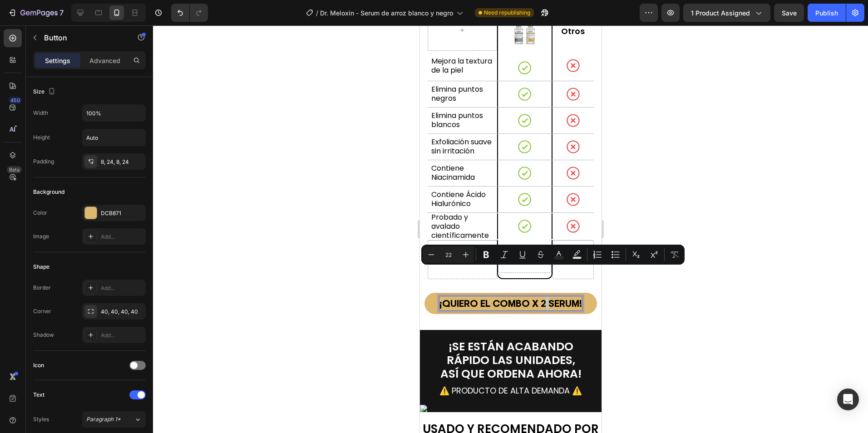
click at [542, 296] on p "¡QUIERO EL COMBO X 2 SERUM!" at bounding box center [510, 303] width 143 height 14
drag, startPoint x: 542, startPoint y: 274, endPoint x: 478, endPoint y: 274, distance: 64.0
click at [478, 296] on p "¡QUIERO EL COMBO X 2 SERUM!" at bounding box center [510, 303] width 143 height 14
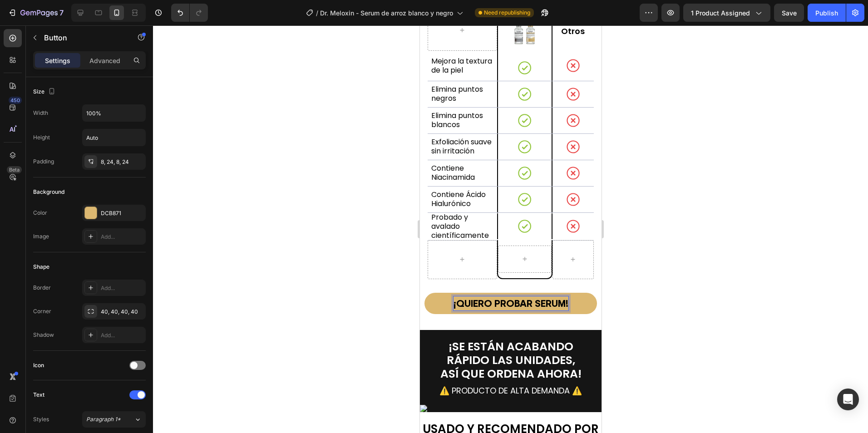
click at [424, 293] on button "¡QUIERO PROBAR SERUM!" at bounding box center [510, 303] width 173 height 21
drag, startPoint x: 716, startPoint y: 294, endPoint x: 165, endPoint y: 294, distance: 551.6
click at [716, 294] on div at bounding box center [510, 229] width 715 height 408
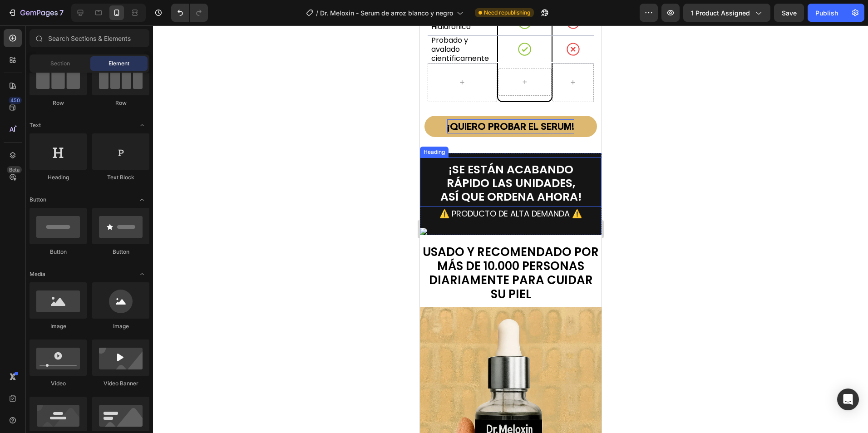
scroll to position [3405, 0]
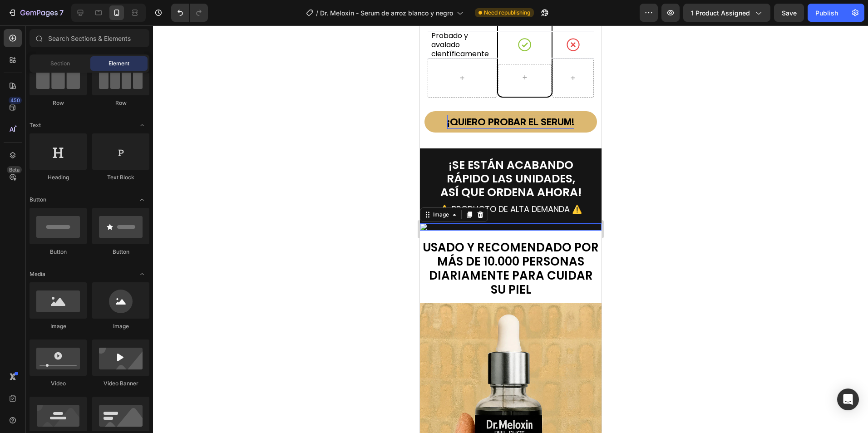
click at [429, 223] on img at bounding box center [511, 226] width 182 height 7
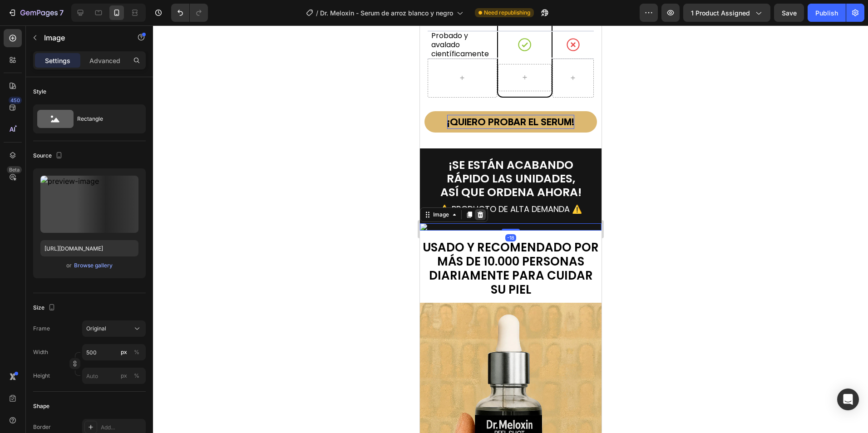
click at [479, 212] on icon at bounding box center [480, 215] width 6 height 6
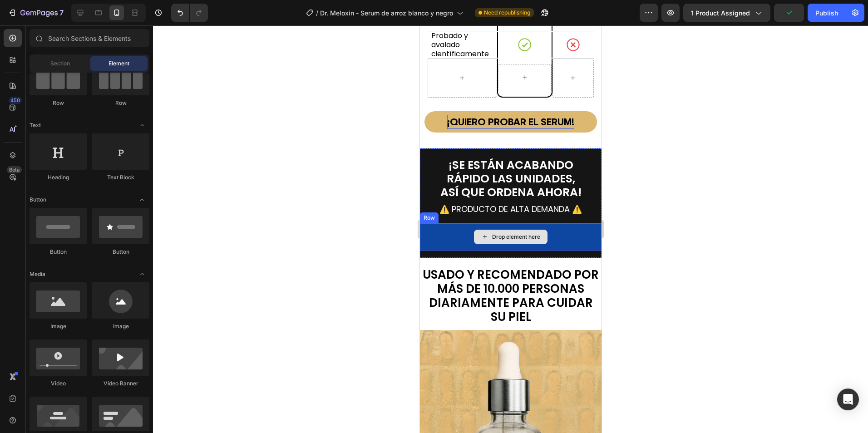
click at [507, 233] on div "Drop element here" at bounding box center [516, 236] width 48 height 7
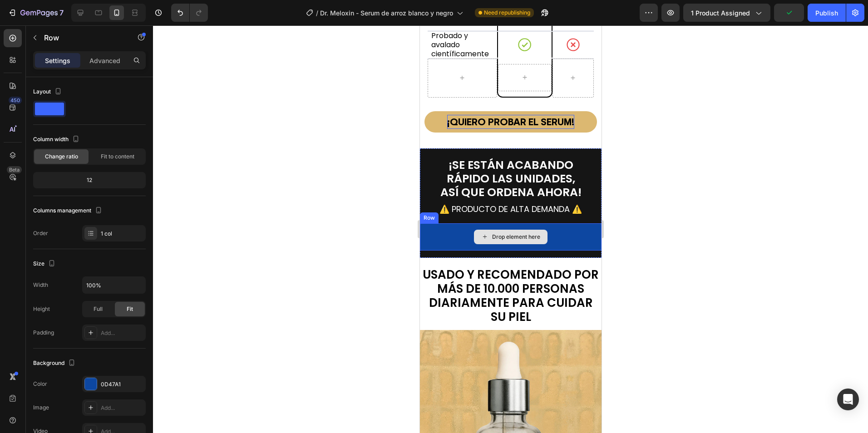
click at [445, 223] on div "Drop element here" at bounding box center [511, 236] width 182 height 27
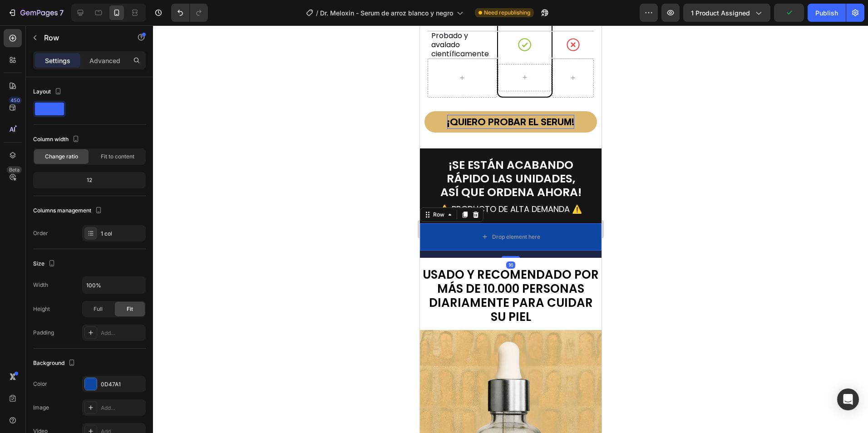
drag, startPoint x: 471, startPoint y: 187, endPoint x: 500, endPoint y: 198, distance: 31.5
click at [471, 209] on div at bounding box center [475, 214] width 11 height 11
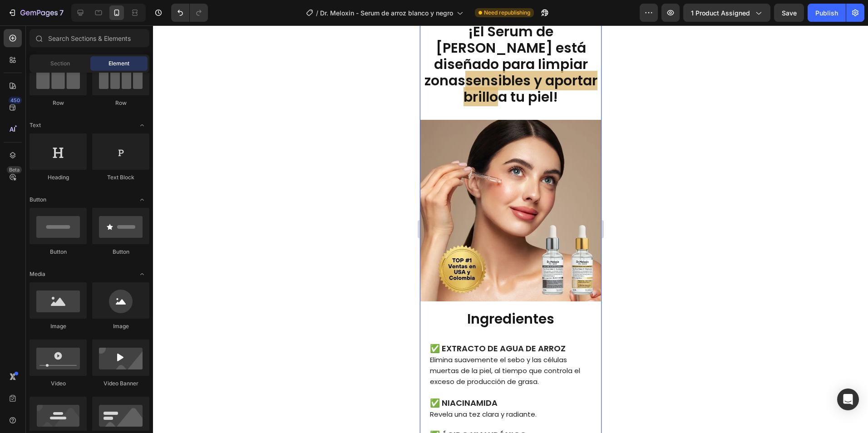
scroll to position [1998, 0]
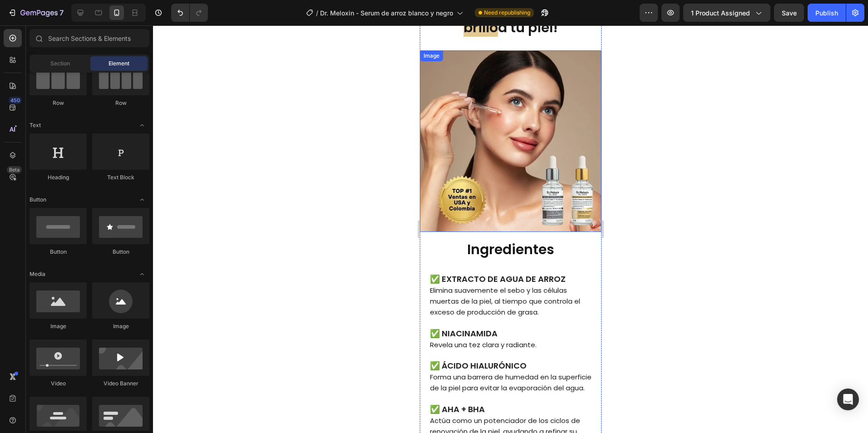
click at [527, 126] on img at bounding box center [511, 141] width 182 height 182
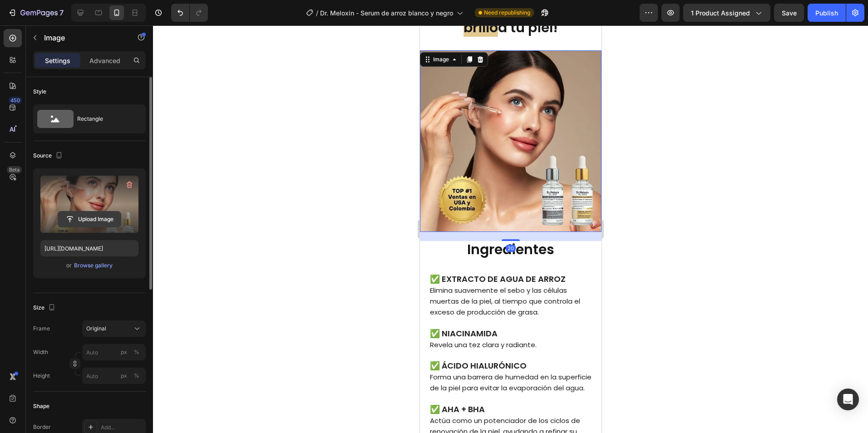
click at [94, 221] on input "file" at bounding box center [89, 219] width 63 height 15
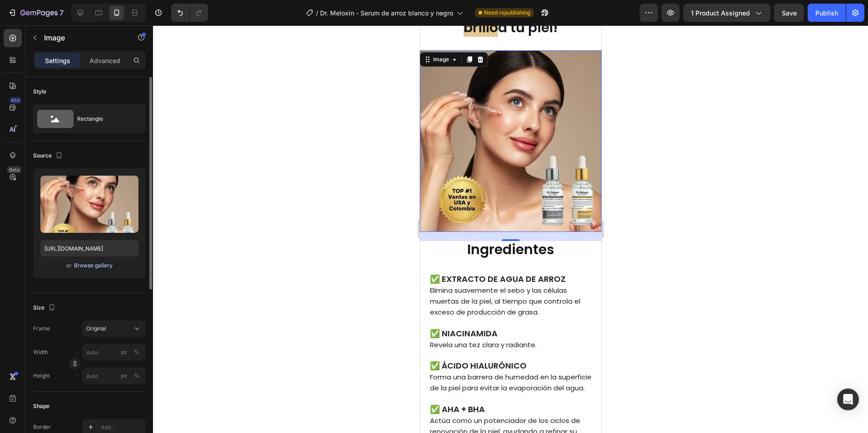
click at [101, 268] on div "Browse gallery" at bounding box center [93, 266] width 39 height 8
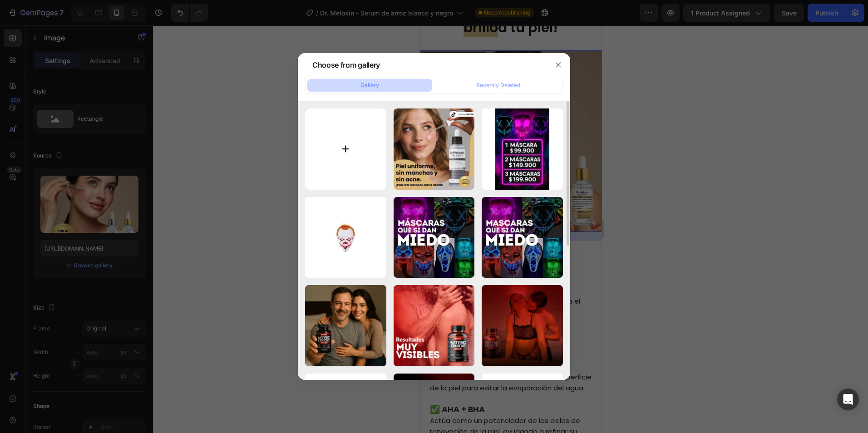
click at [334, 148] on input "file" at bounding box center [345, 149] width 81 height 81
type input "C:\fakepath\800X800 Dr. Meloxin (1).webp"
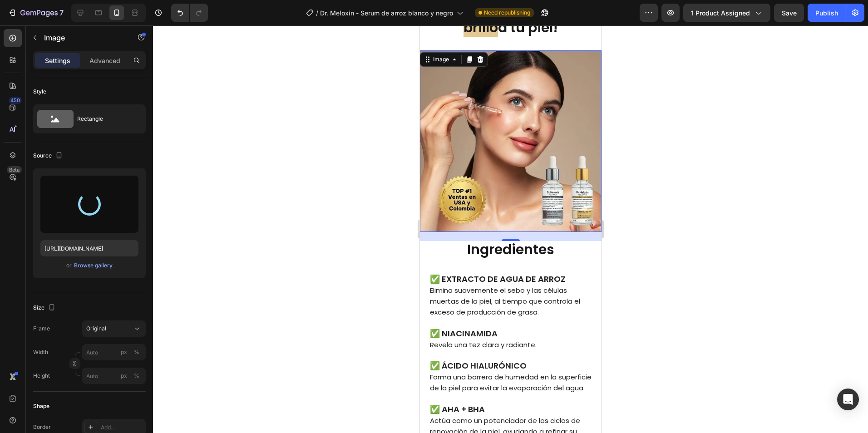
type input "https://cdn.shopify.com/s/files/1/0673/7615/2621/files/gempages_560809544775631…"
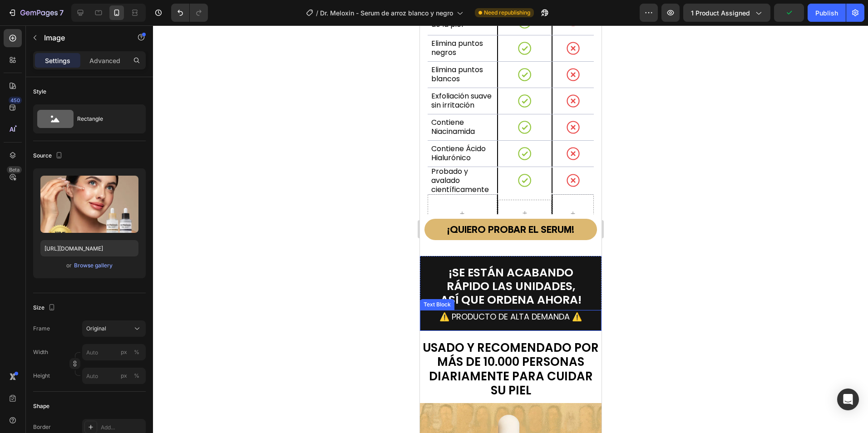
scroll to position [3269, 0]
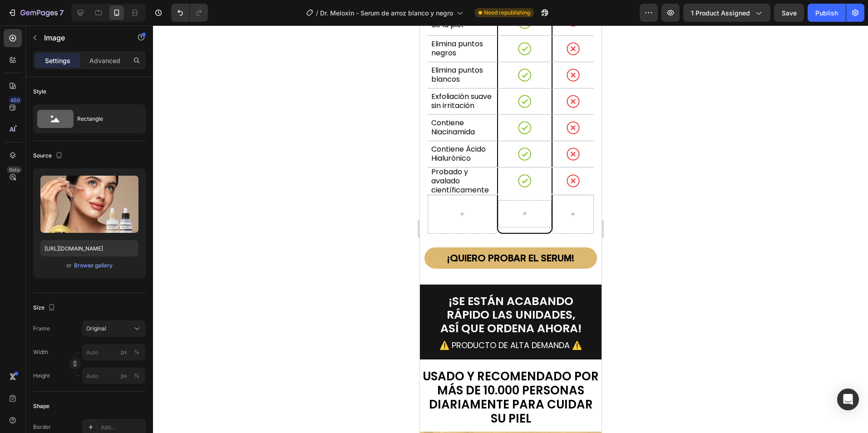
click at [698, 280] on div at bounding box center [510, 229] width 715 height 408
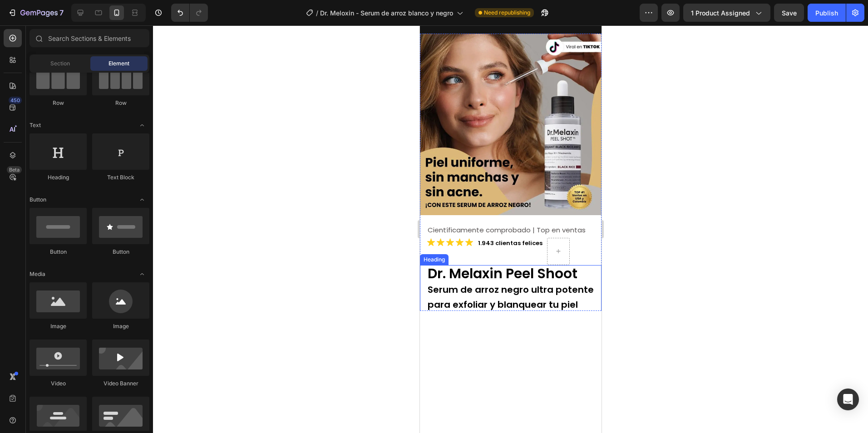
scroll to position [0, 0]
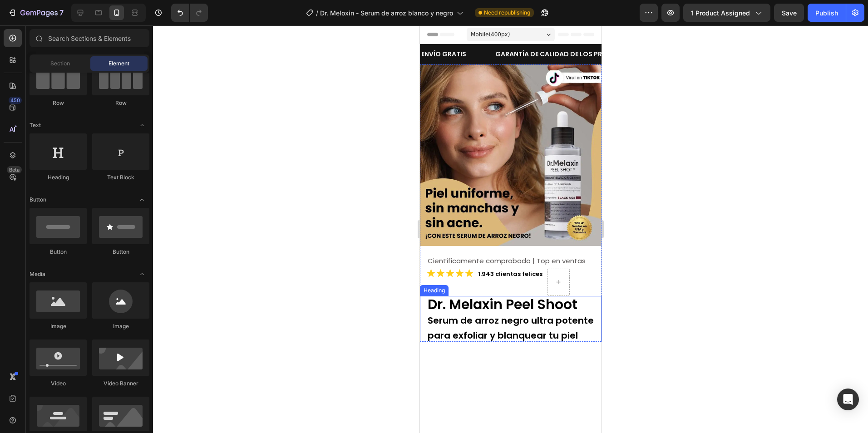
click at [677, 251] on div at bounding box center [510, 229] width 715 height 408
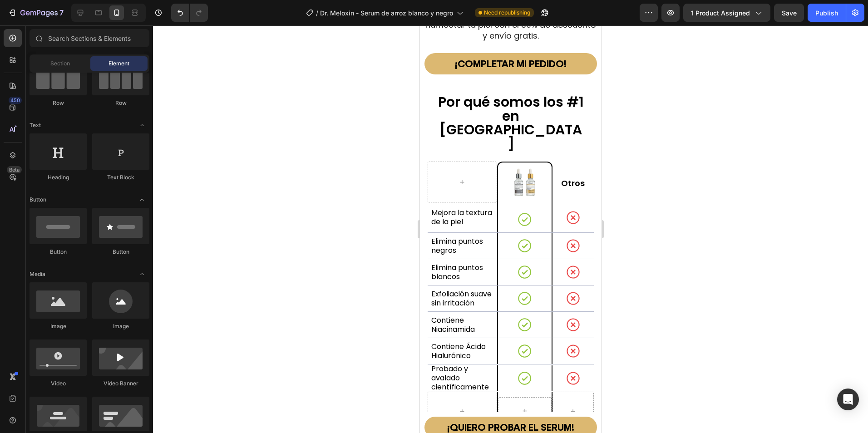
scroll to position [3087, 0]
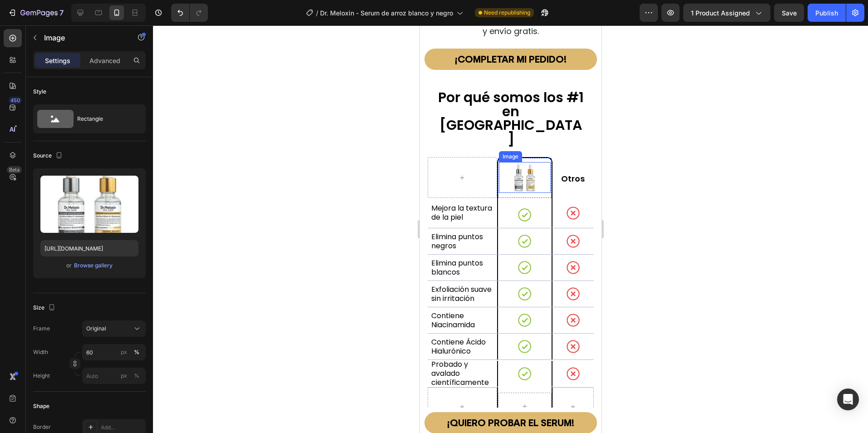
click at [522, 162] on img at bounding box center [523, 177] width 31 height 31
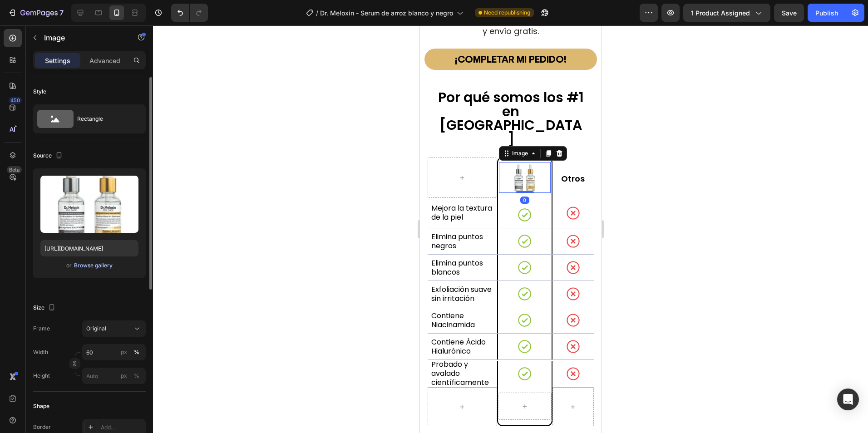
click at [99, 267] on div "Browse gallery" at bounding box center [93, 266] width 39 height 8
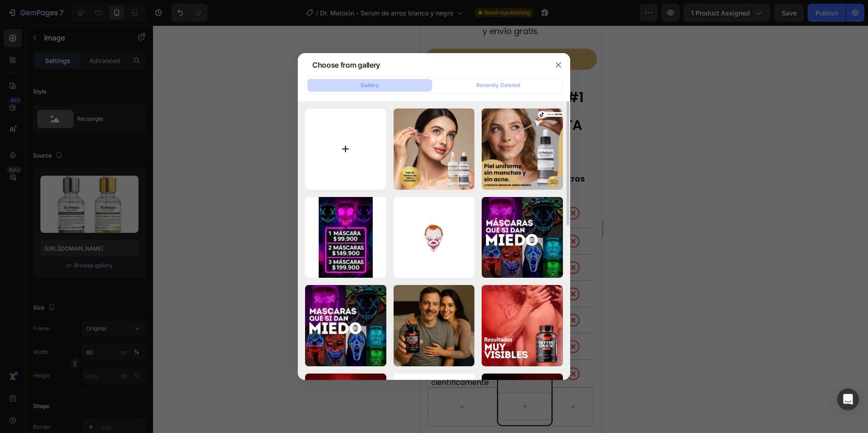
click at [356, 155] on input "file" at bounding box center [345, 149] width 81 height 81
type input "C:\fakepath\9.webp"
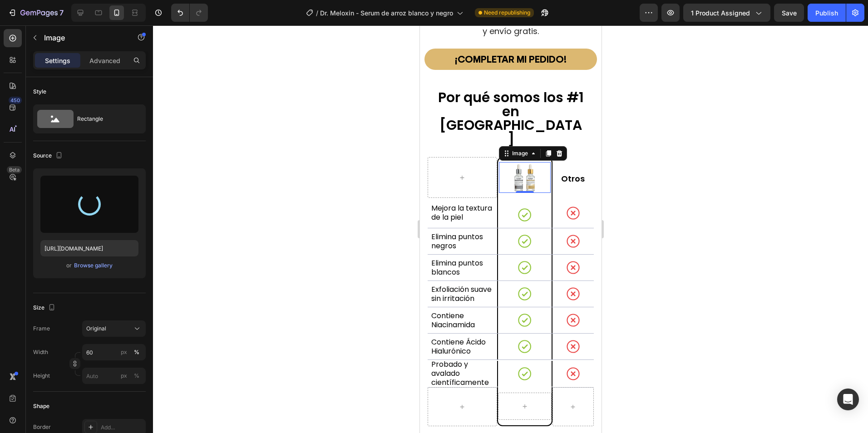
type input "https://cdn.shopify.com/s/files/1/0673/7615/2621/files/gempages_560809544775631…"
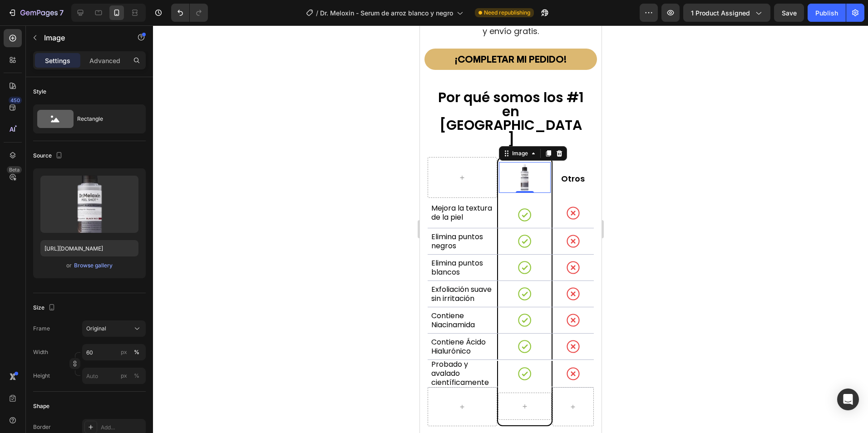
drag, startPoint x: 823, startPoint y: 16, endPoint x: 813, endPoint y: 29, distance: 15.5
click at [823, 16] on div "Publish" at bounding box center [826, 13] width 23 height 10
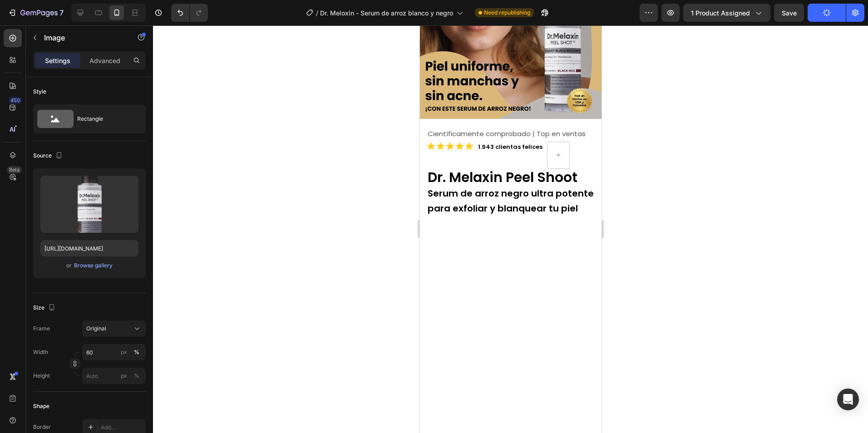
scroll to position [0, 0]
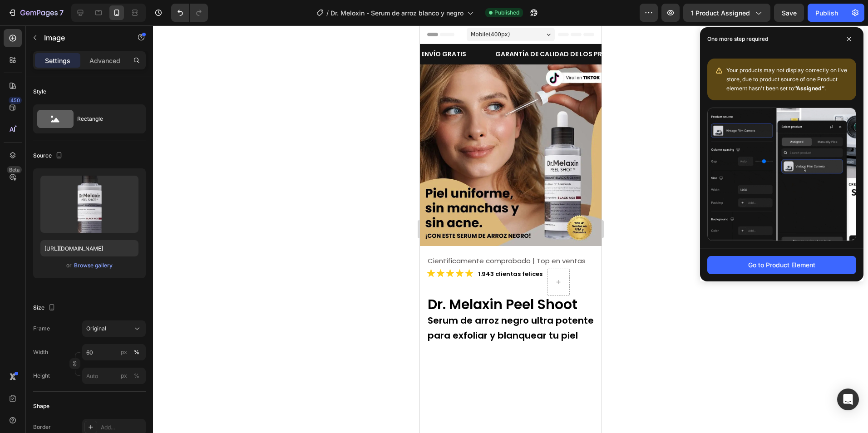
click at [686, 366] on div at bounding box center [510, 229] width 715 height 408
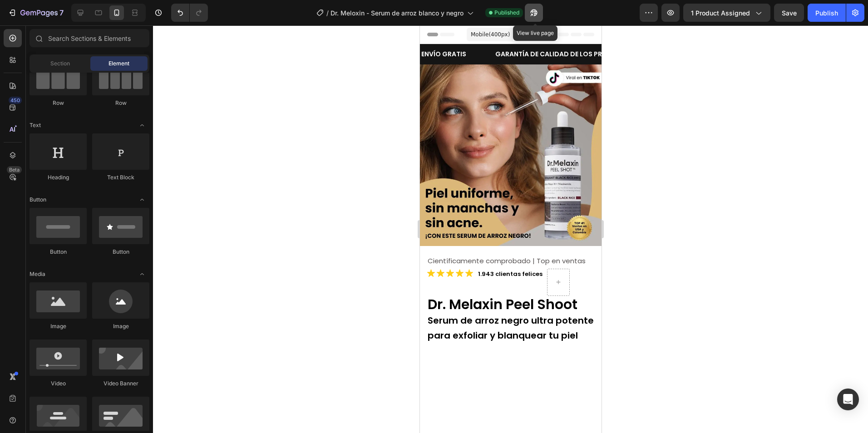
click at [537, 12] on icon "button" at bounding box center [534, 13] width 7 height 7
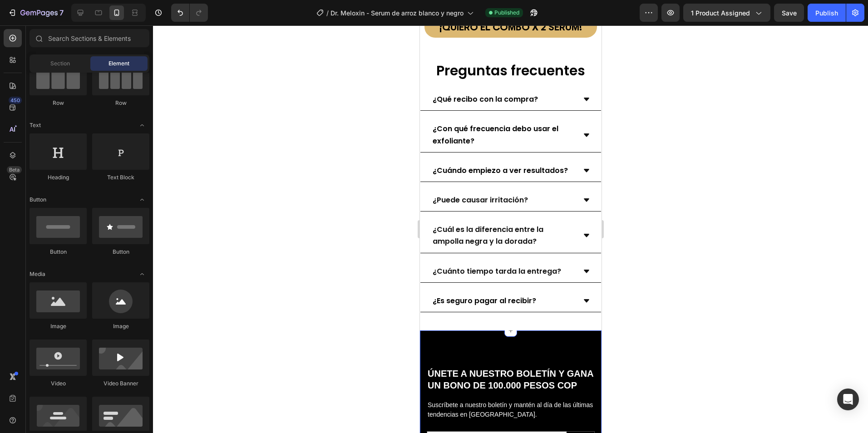
scroll to position [3723, 0]
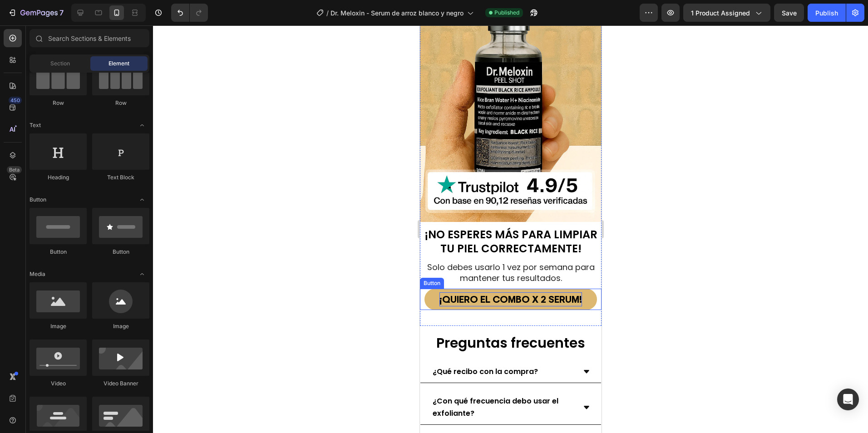
click at [490, 292] on p "¡QUIERO EL COMBO X 2 SERUM!" at bounding box center [510, 299] width 143 height 14
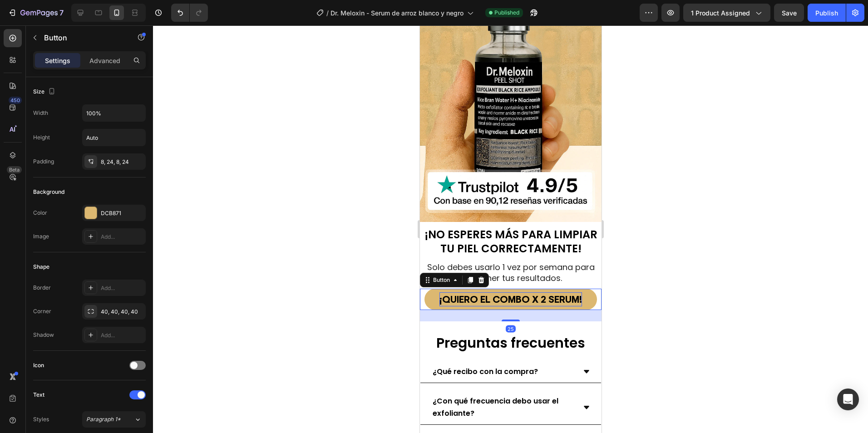
click at [476, 292] on p "¡QUIERO EL COMBO X 2 SERUM!" at bounding box center [510, 299] width 143 height 14
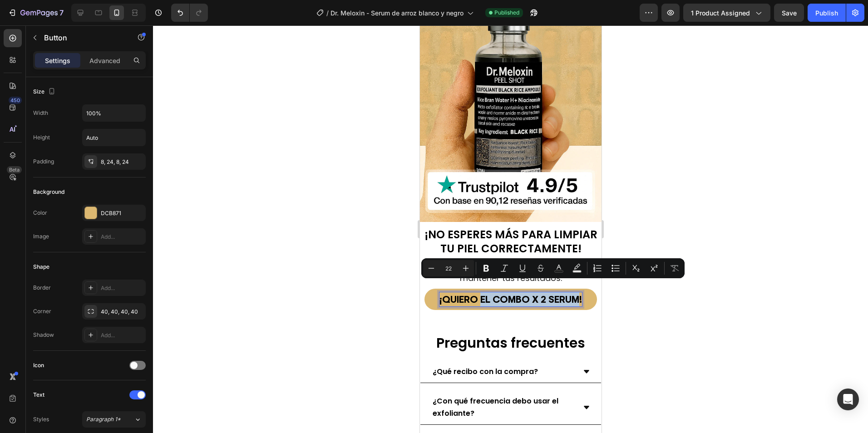
drag, startPoint x: 478, startPoint y: 289, endPoint x: 572, endPoint y: 286, distance: 94.0
click at [572, 292] on p "¡QUIERO EL COMBO X 2 SERUM!" at bounding box center [510, 299] width 143 height 14
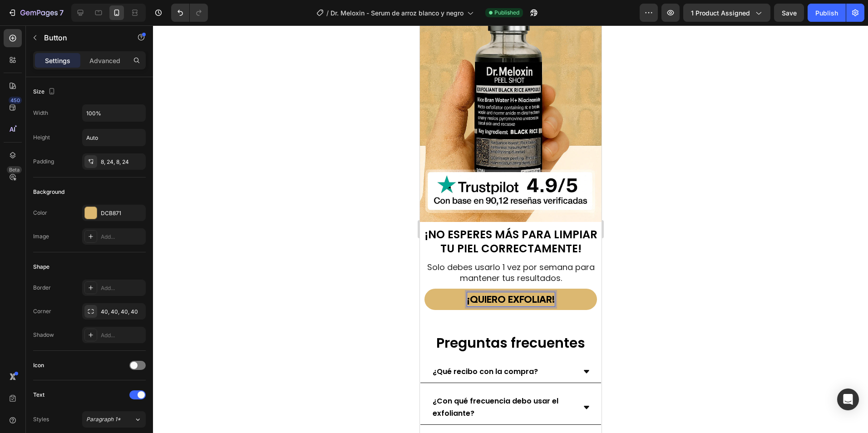
click at [424, 289] on button "¡QUIERO EXFOLIAR!" at bounding box center [510, 299] width 173 height 21
click at [424, 289] on button "¡QUIERO EXFOLIAR MI!" at bounding box center [510, 299] width 173 height 21
click at [667, 267] on div at bounding box center [510, 229] width 715 height 408
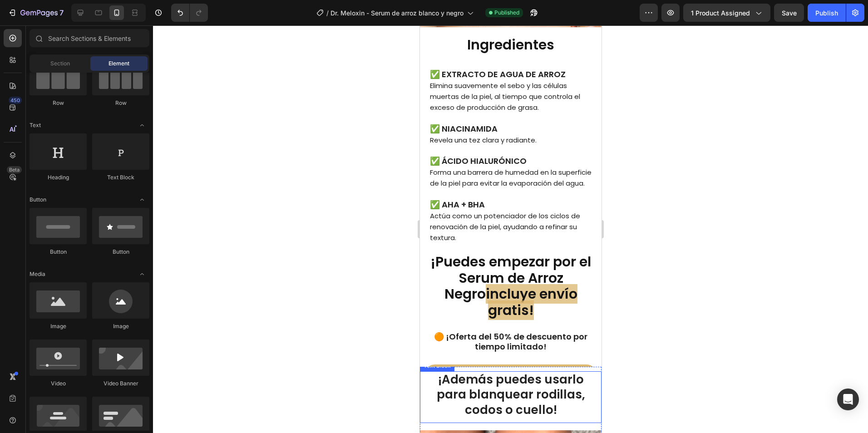
scroll to position [1965, 0]
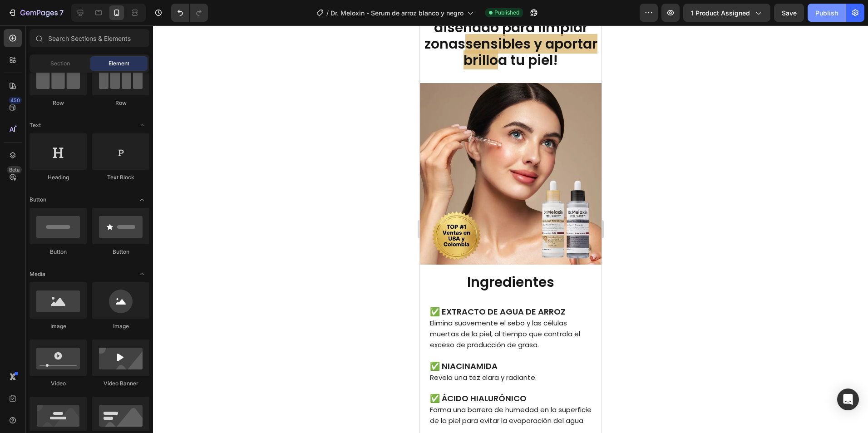
click at [824, 14] on div "Publish" at bounding box center [826, 13] width 23 height 10
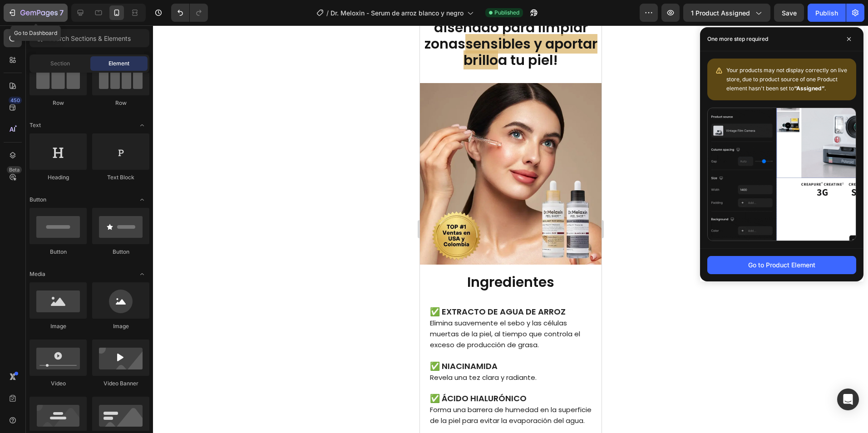
click at [42, 18] on div "7" at bounding box center [41, 12] width 43 height 11
